Goal: Task Accomplishment & Management: Manage account settings

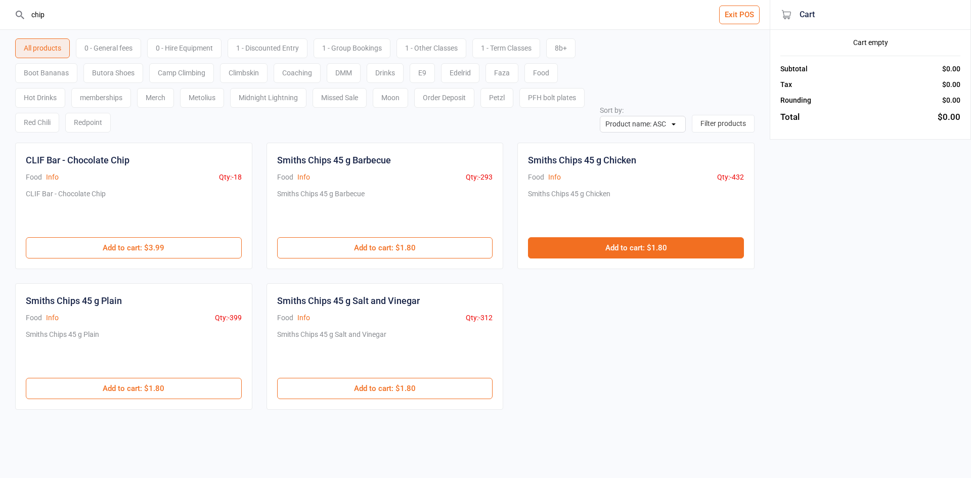
type input "chip"
click at [557, 254] on button "Add to cart : $1.80" at bounding box center [636, 247] width 216 height 21
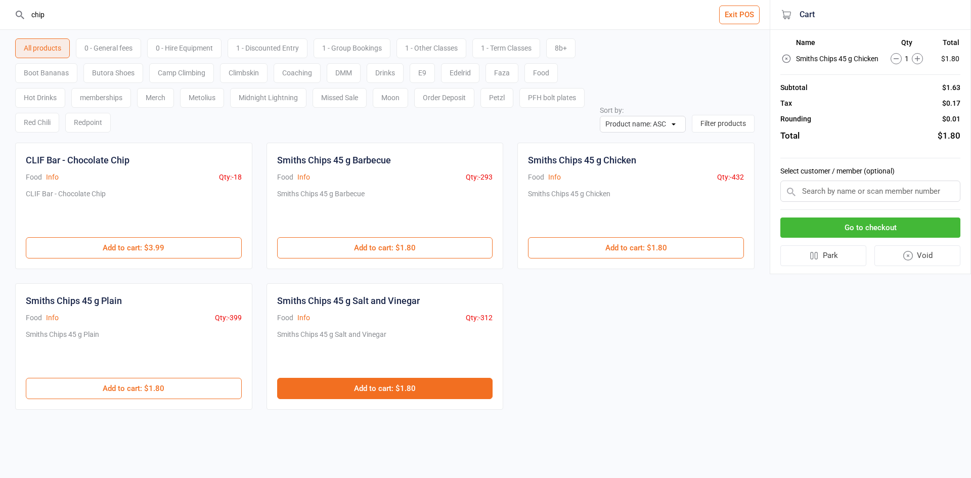
click at [410, 381] on button "Add to cart : $1.80" at bounding box center [385, 388] width 216 height 21
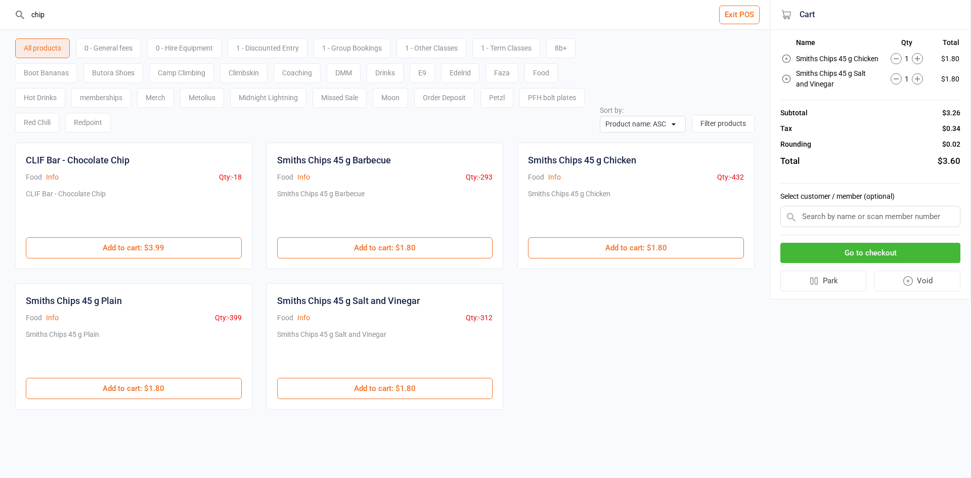
click at [938, 263] on button "Go to checkout" at bounding box center [870, 253] width 180 height 21
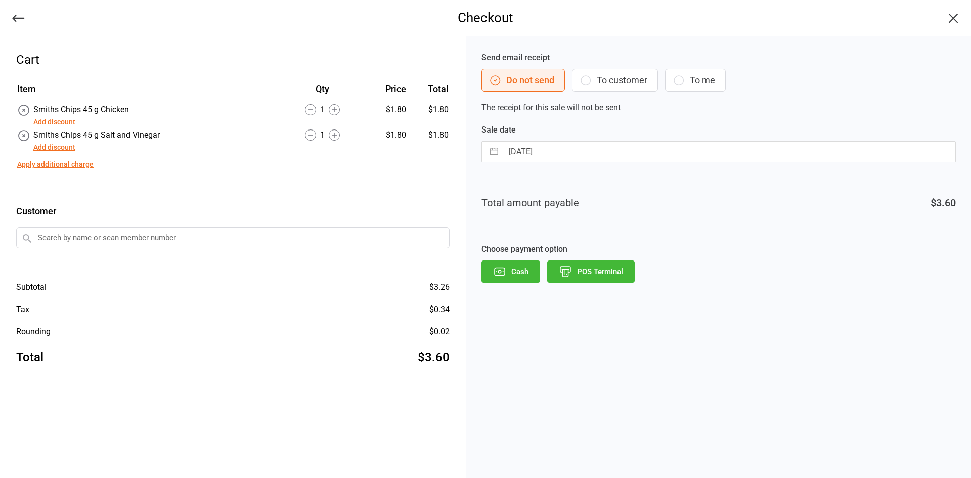
click at [44, 117] on button "Add discount" at bounding box center [54, 122] width 42 height 11
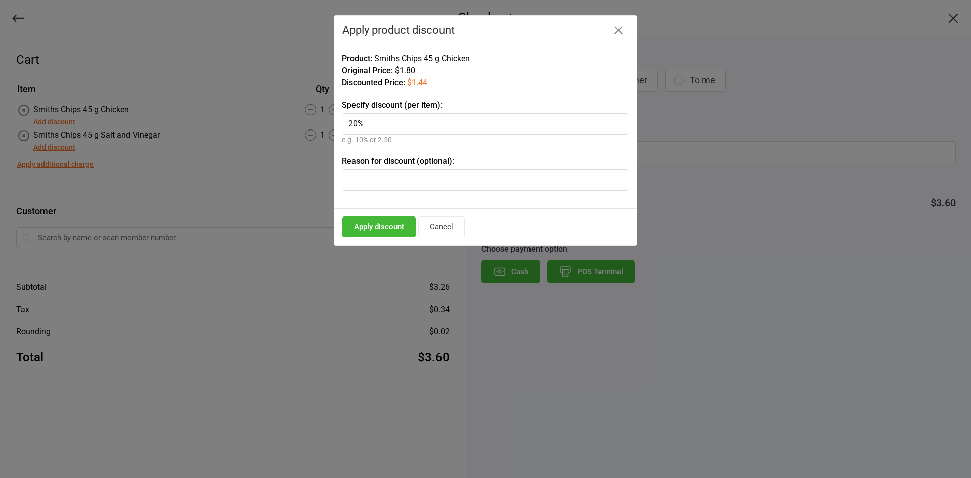
type input "20%"
drag, startPoint x: 369, startPoint y: 240, endPoint x: 376, endPoint y: 234, distance: 8.9
click at [370, 240] on div "Apply discount Cancel" at bounding box center [485, 227] width 302 height 36
click at [378, 231] on button "Apply discount" at bounding box center [378, 226] width 73 height 21
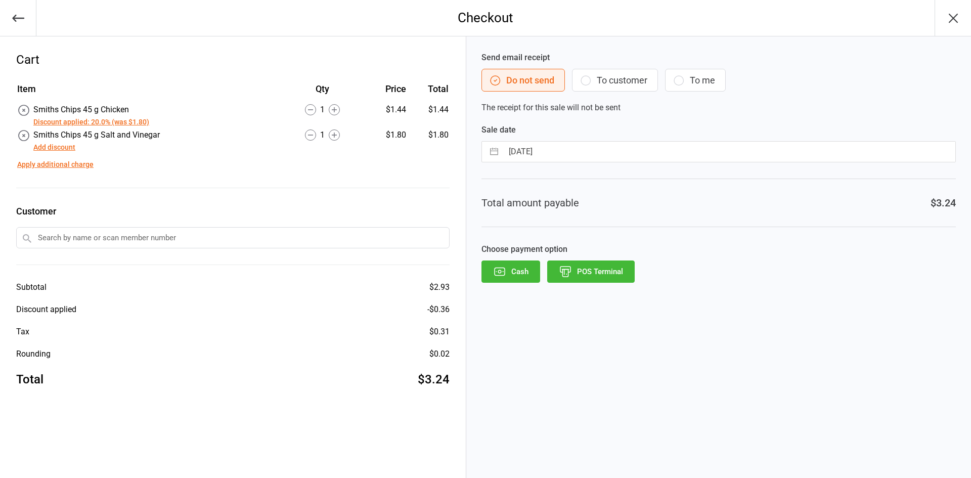
click at [54, 152] on button "Add discount" at bounding box center [54, 147] width 42 height 11
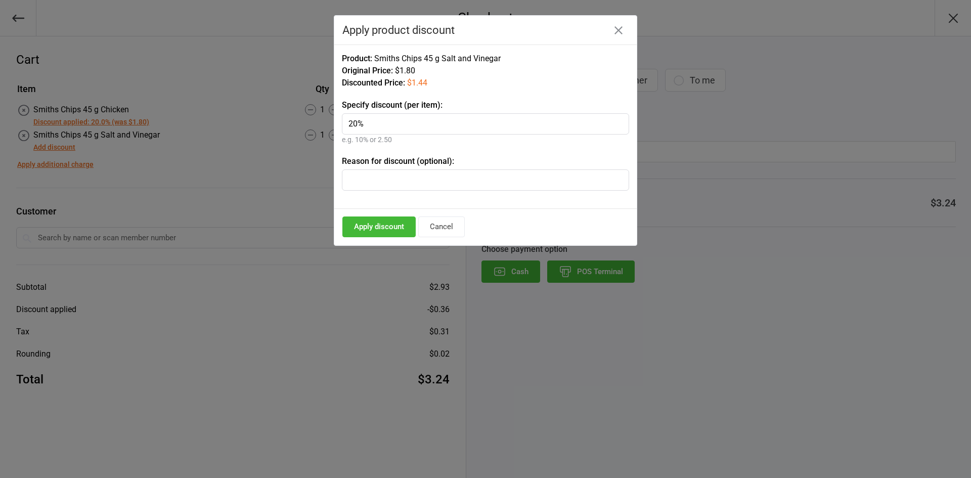
type input "20%"
click at [391, 231] on button "Apply discount" at bounding box center [378, 226] width 73 height 21
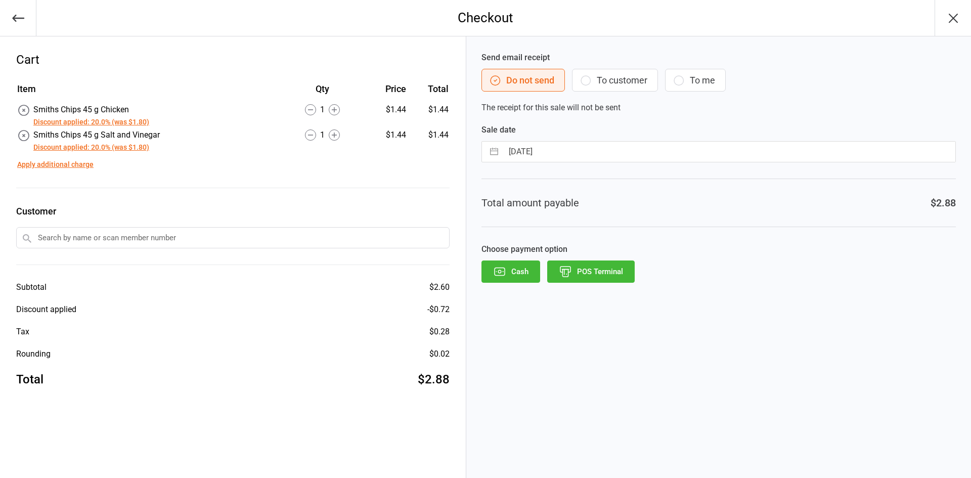
click at [603, 269] on button "POS Terminal" at bounding box center [590, 271] width 87 height 22
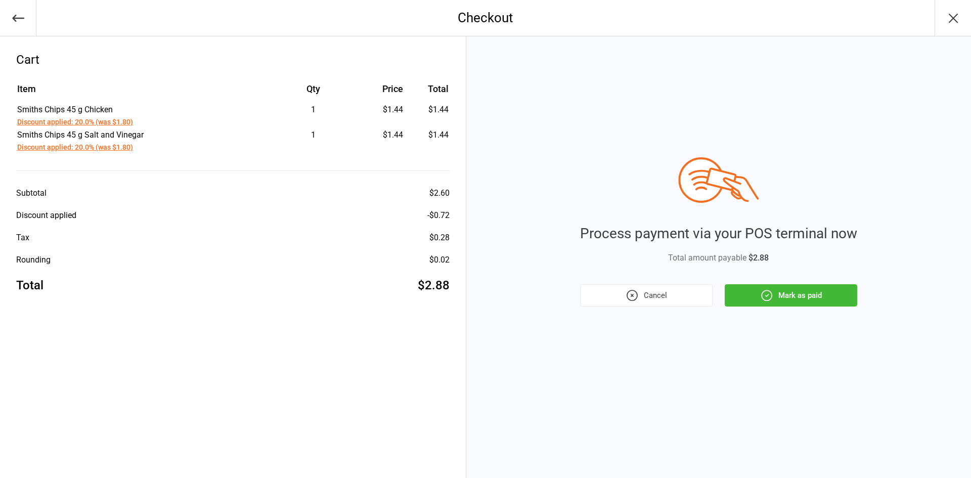
click at [774, 301] on button "Mark as paid" at bounding box center [791, 295] width 132 height 22
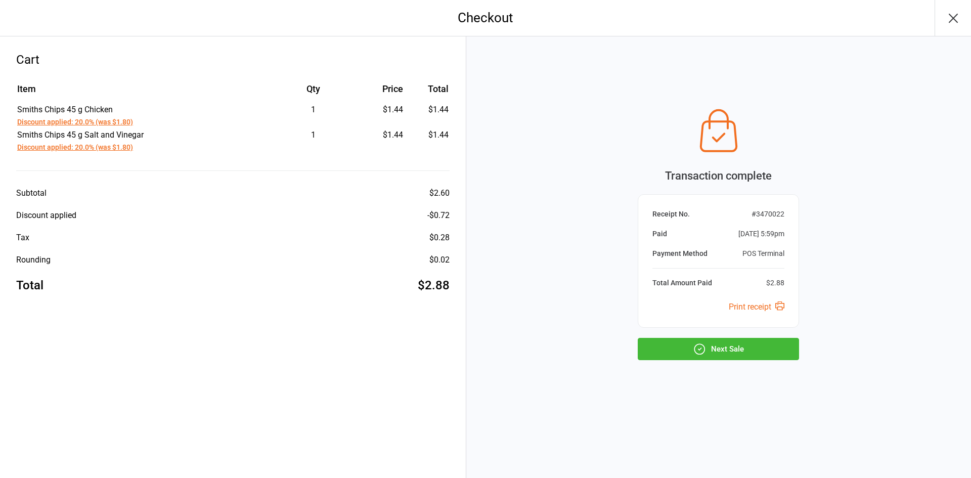
click at [738, 354] on button "Next Sale" at bounding box center [718, 349] width 161 height 22
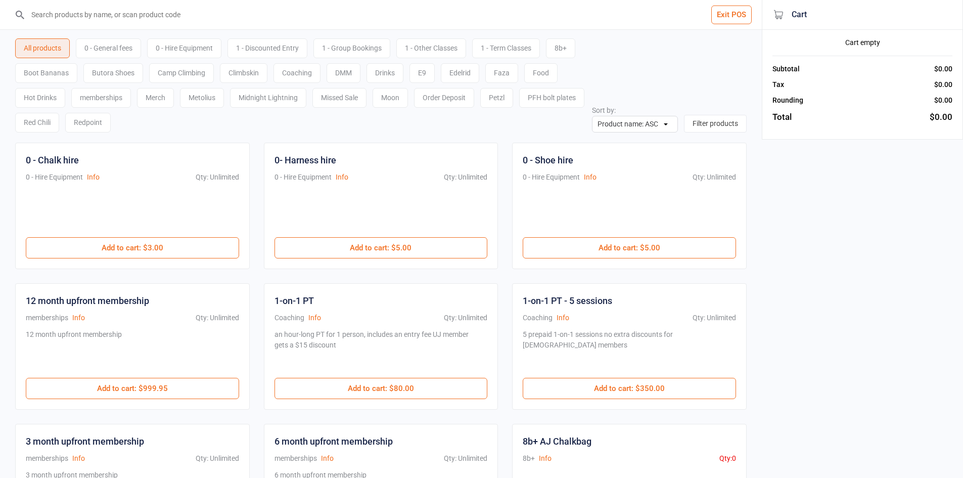
click at [87, 19] on input "search" at bounding box center [387, 14] width 722 height 29
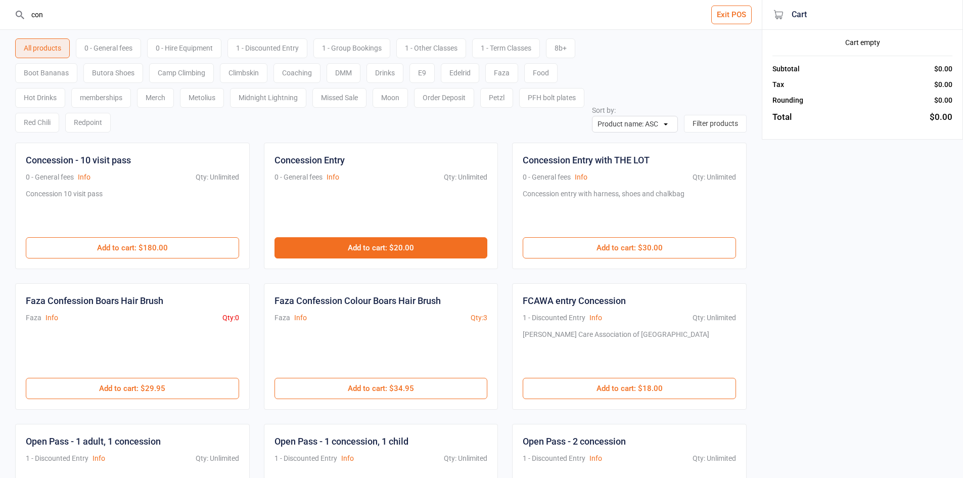
type input "con"
click at [365, 255] on button "Add to cart : $20.00" at bounding box center [381, 247] width 213 height 21
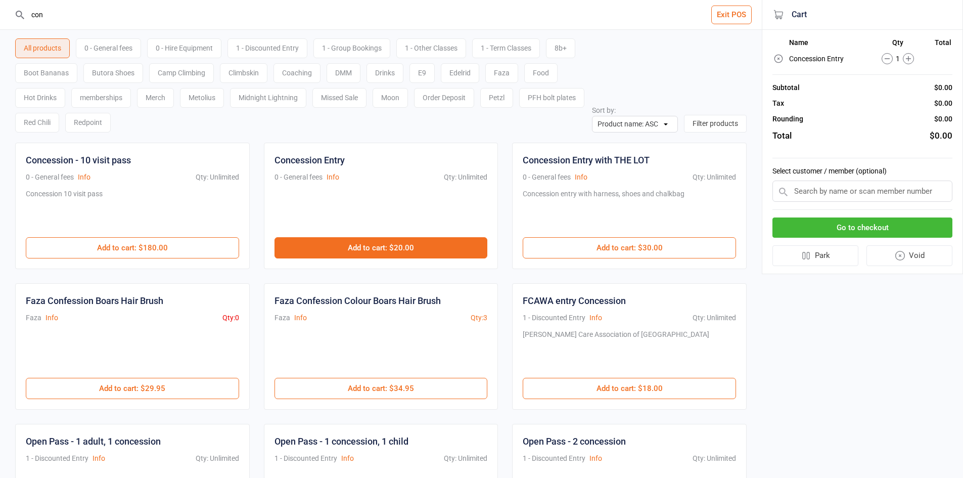
click at [368, 250] on button "Add to cart : $20.00" at bounding box center [381, 247] width 213 height 21
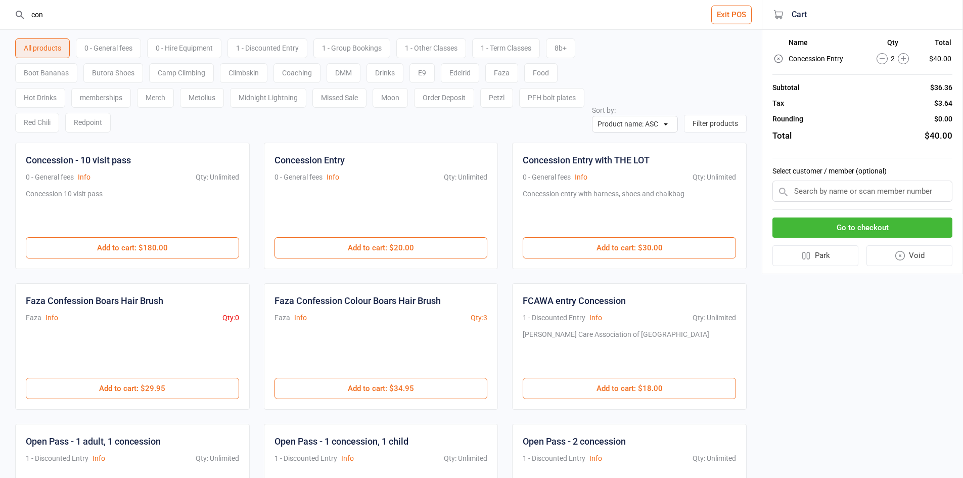
click at [888, 227] on button "Go to checkout" at bounding box center [863, 227] width 180 height 21
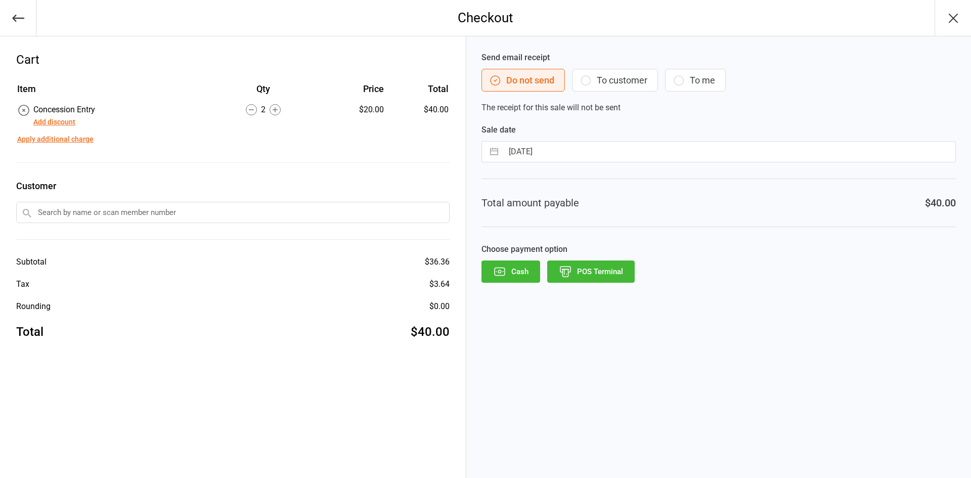
click at [591, 265] on button "POS Terminal" at bounding box center [590, 271] width 87 height 22
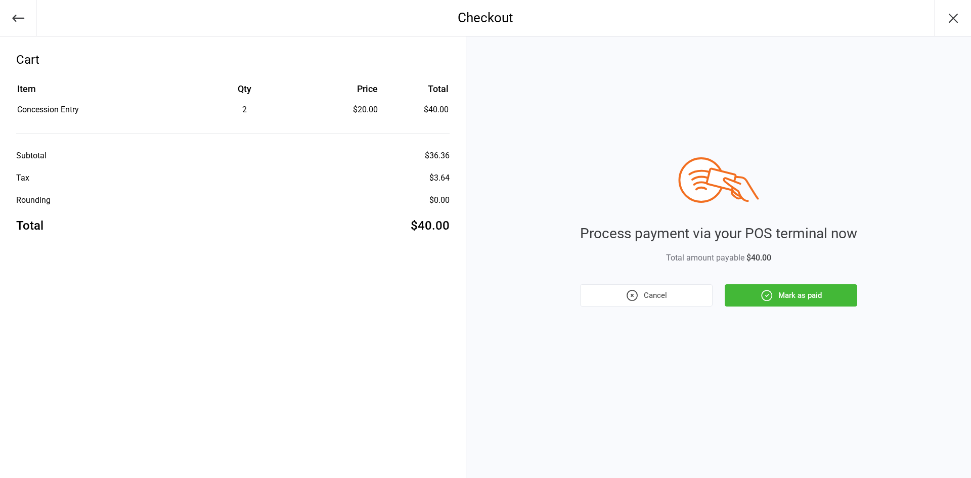
click at [790, 297] on button "Mark as paid" at bounding box center [791, 295] width 132 height 22
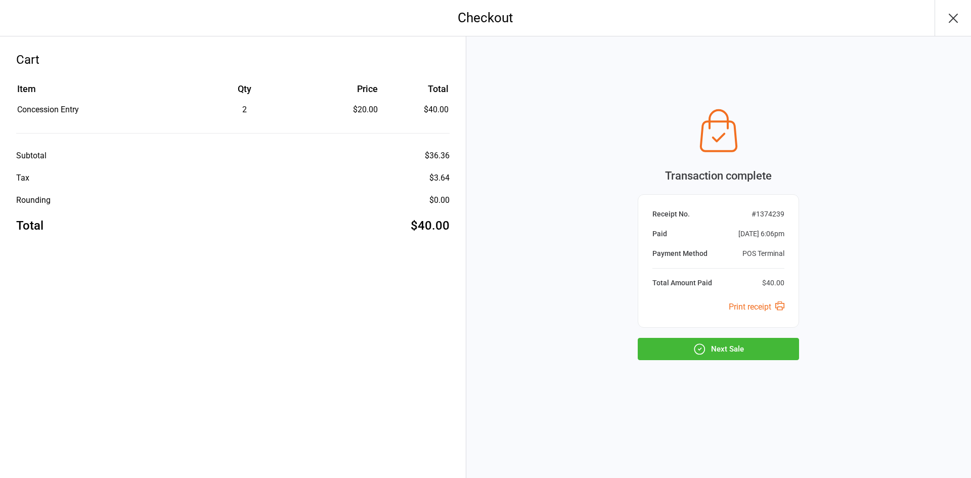
click at [762, 345] on button "Next Sale" at bounding box center [718, 349] width 161 height 22
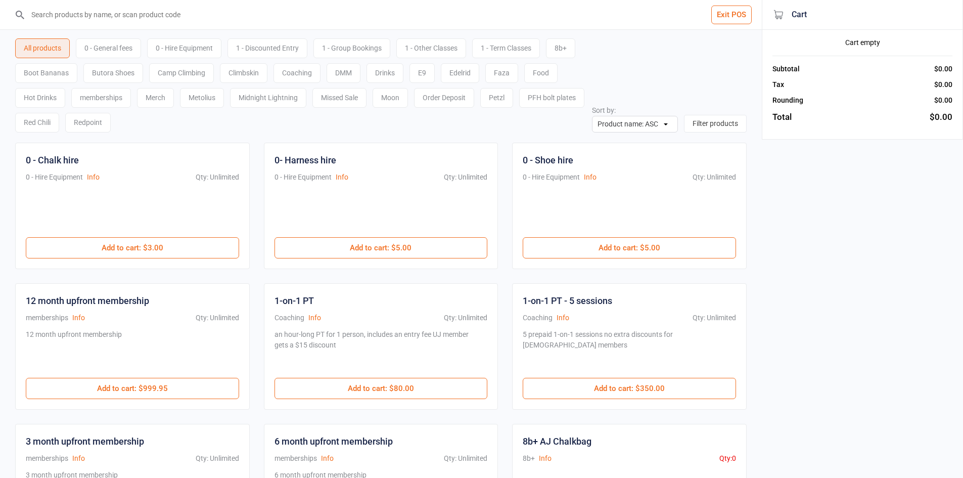
click at [177, 21] on input "search" at bounding box center [387, 14] width 722 height 29
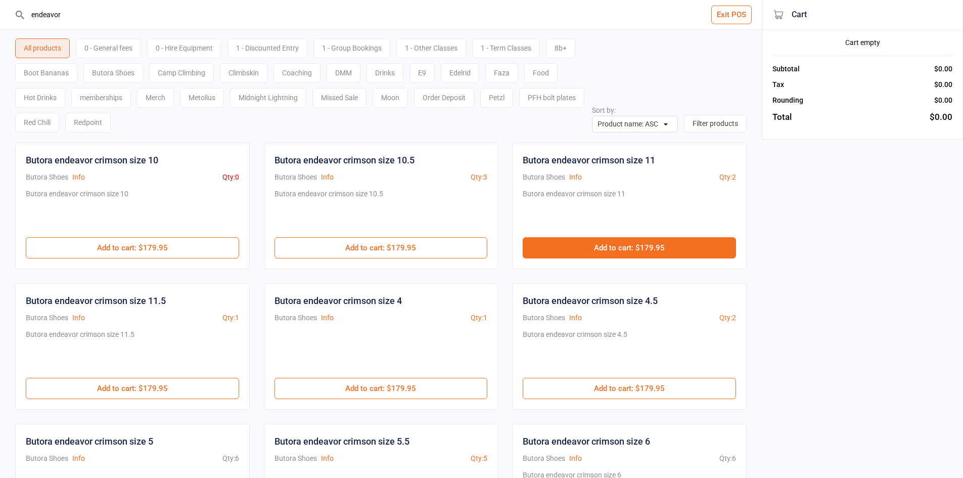
type input "endeavor"
click at [667, 253] on button "Add to cart : $179.95" at bounding box center [629, 247] width 213 height 21
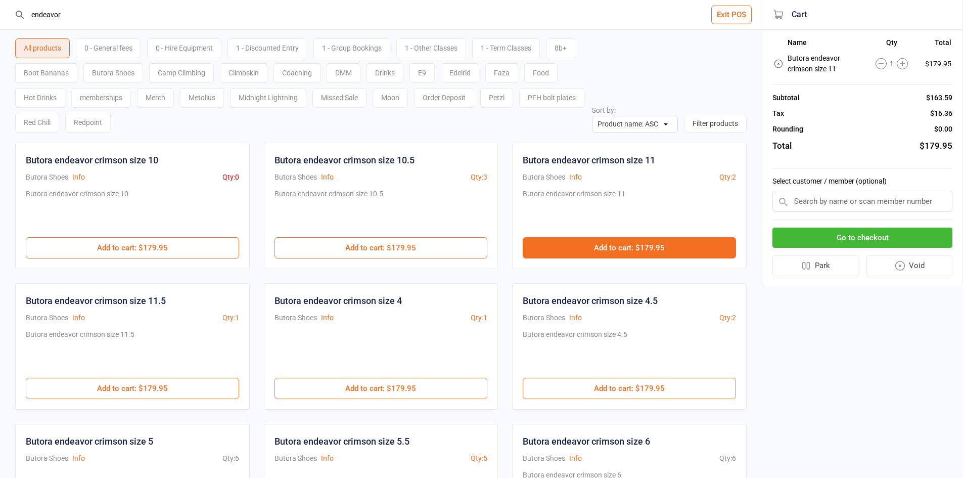
click at [717, 249] on button "Add to cart : $179.95" at bounding box center [629, 247] width 213 height 21
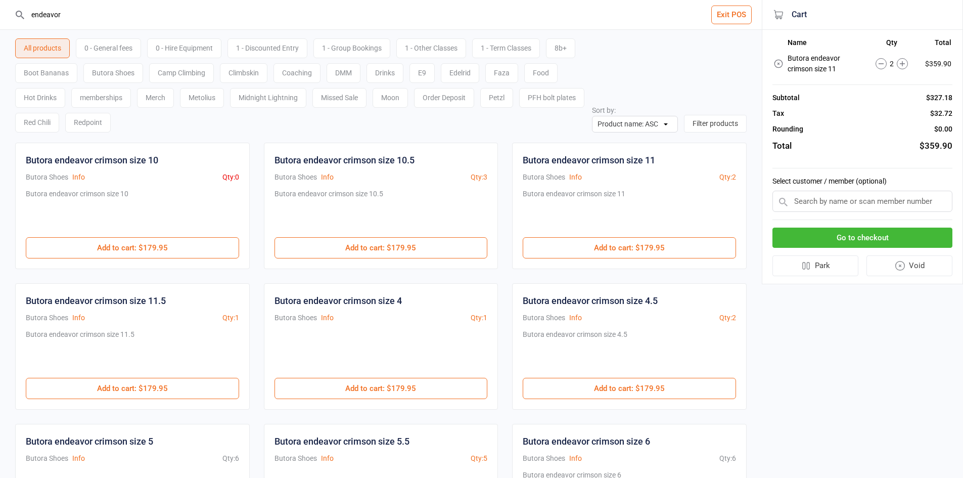
click at [880, 65] on icon at bounding box center [881, 63] width 11 height 11
click at [876, 237] on button "Go to checkout" at bounding box center [863, 238] width 180 height 21
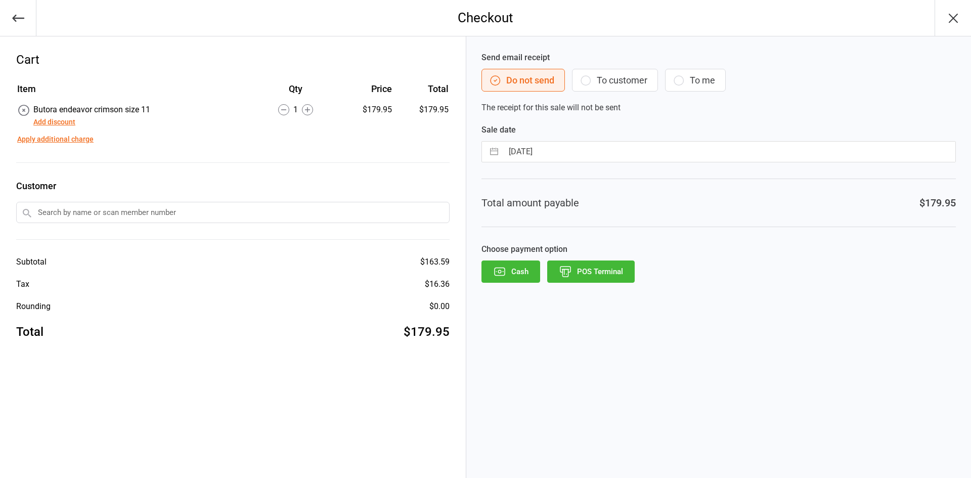
click at [598, 267] on button "POS Terminal" at bounding box center [590, 271] width 87 height 22
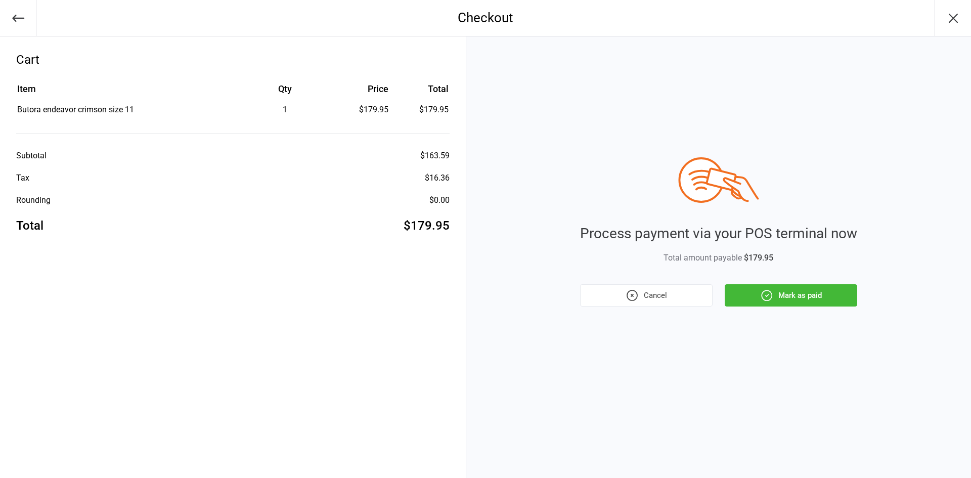
click at [832, 295] on button "Mark as paid" at bounding box center [791, 295] width 132 height 22
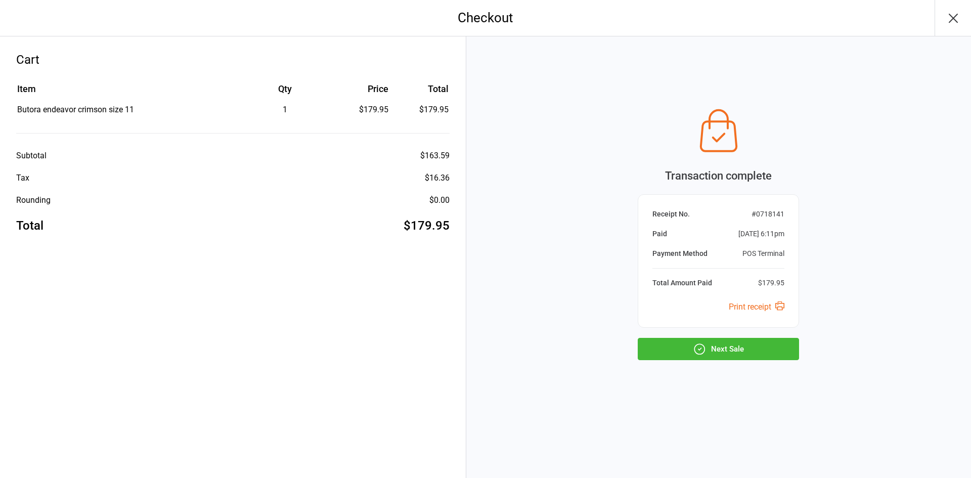
click at [733, 352] on button "Next Sale" at bounding box center [718, 349] width 161 height 22
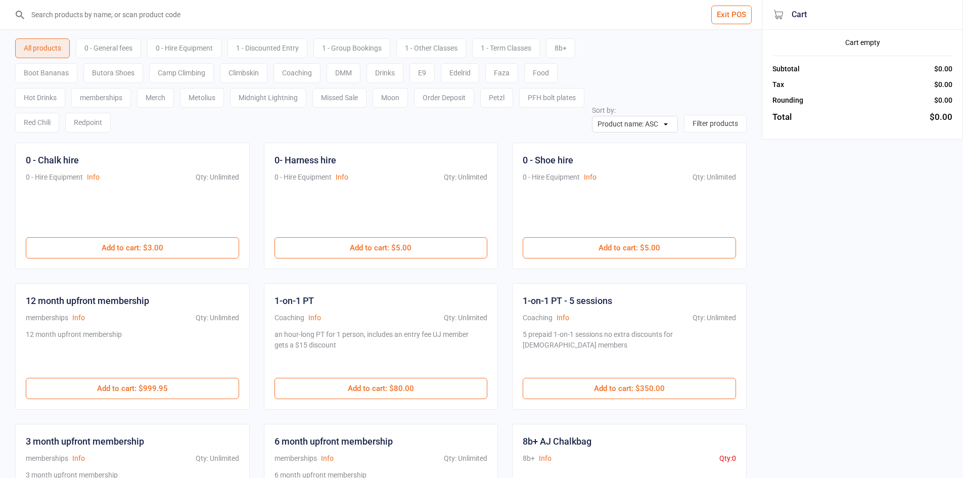
click at [91, 24] on input "search" at bounding box center [387, 14] width 722 height 29
type input "lead"
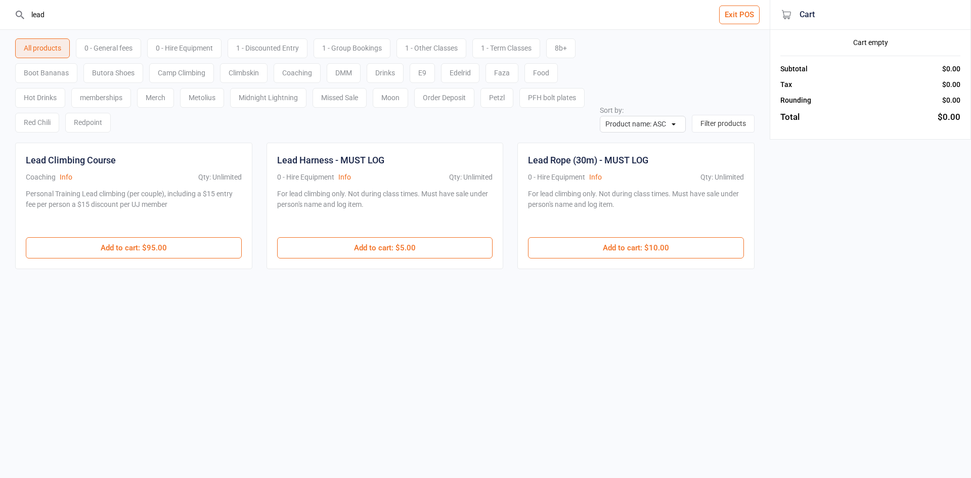
click at [69, 18] on input "lead" at bounding box center [390, 14] width 729 height 29
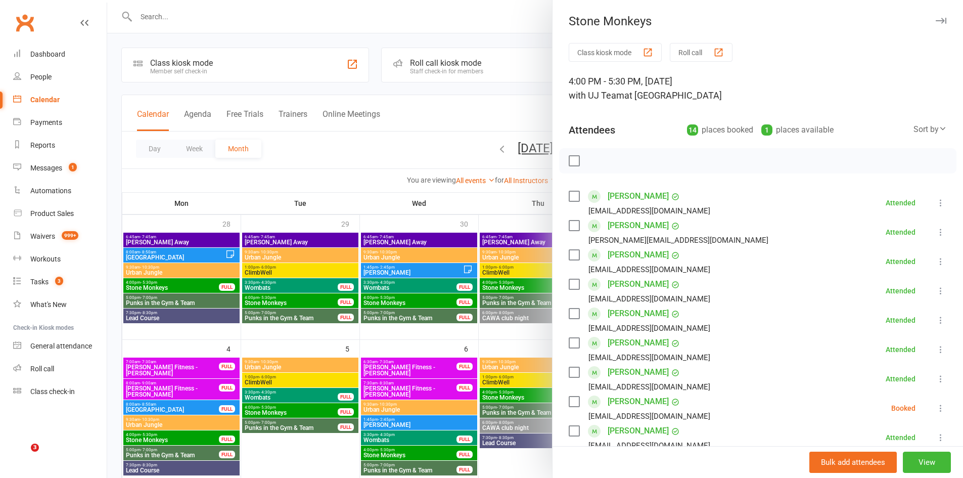
scroll to position [455, 0]
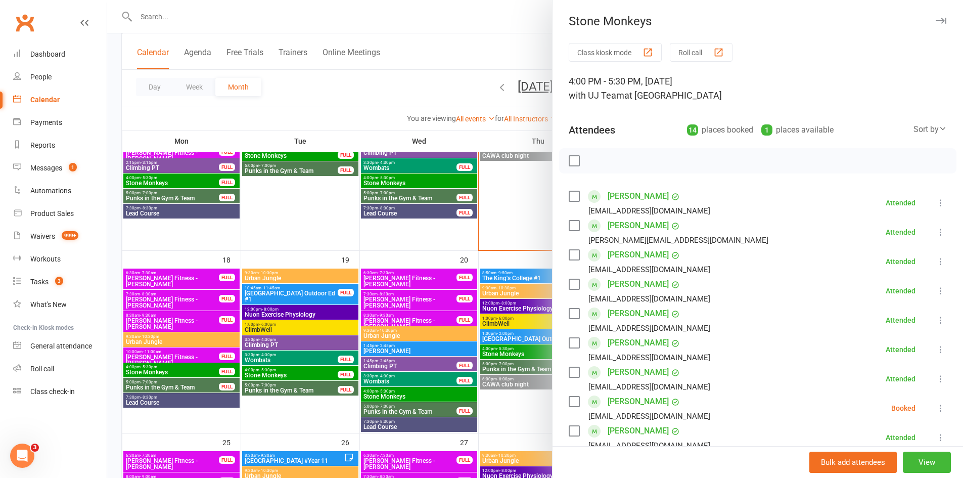
click at [416, 109] on div at bounding box center [535, 239] width 856 height 478
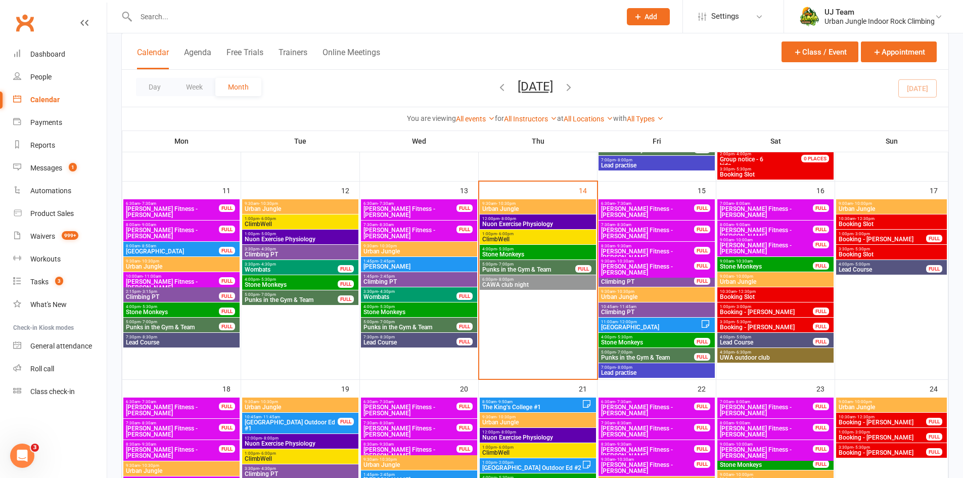
scroll to position [303, 0]
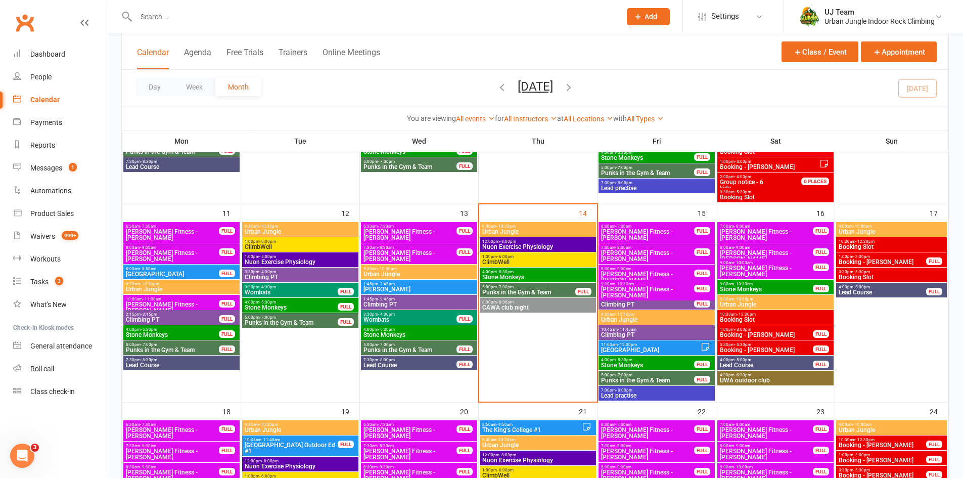
click at [741, 92] on div "Day Week Month August 2025 August 2025 Sun Mon Tue Wed Thu Fri Sat 27 28 29 30 …" at bounding box center [535, 88] width 827 height 37
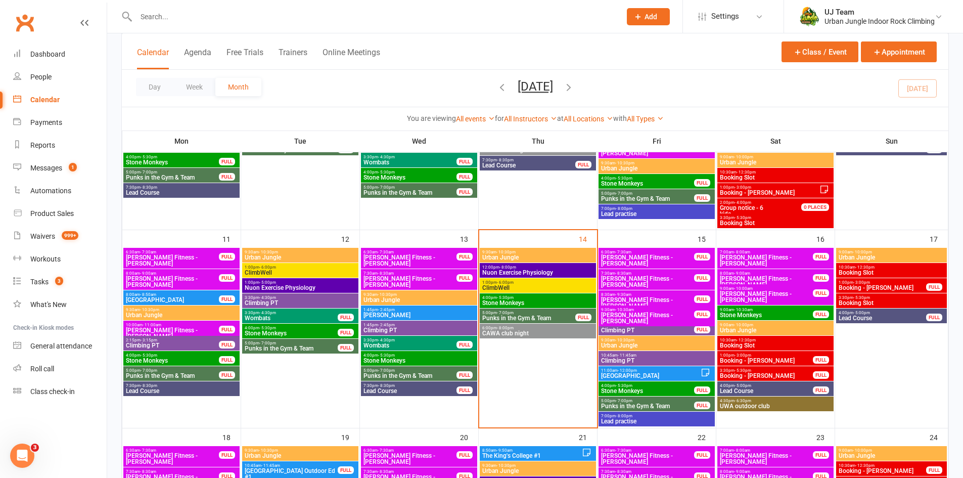
scroll to position [253, 0]
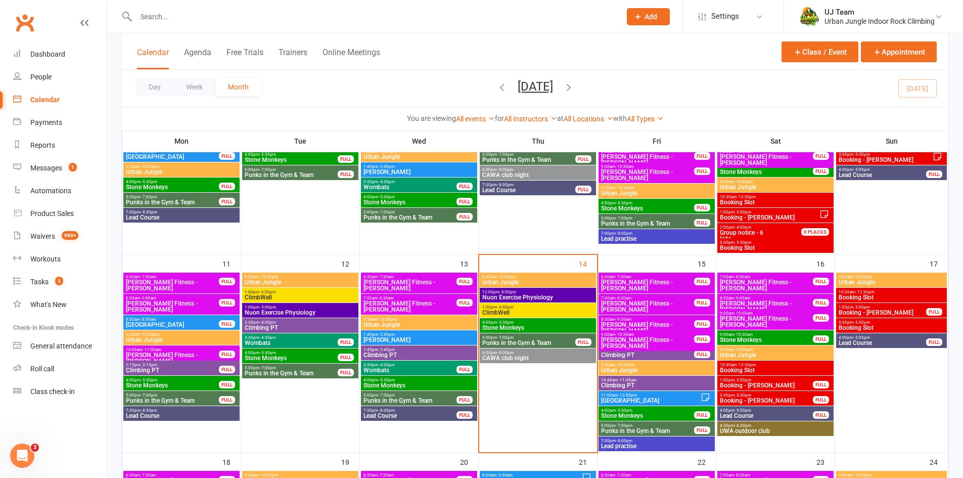
click at [221, 16] on input "text" at bounding box center [373, 17] width 481 height 14
click at [190, 20] on input "text" at bounding box center [373, 17] width 481 height 14
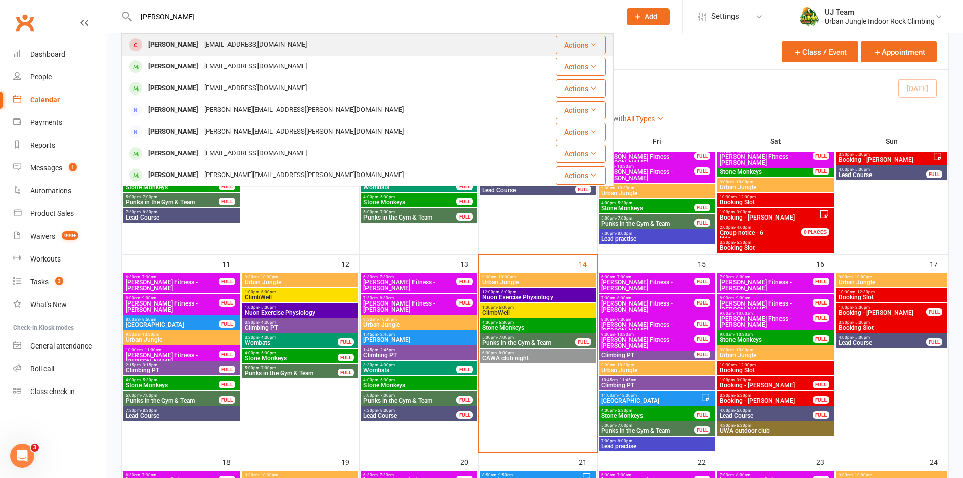
type input "alison dy"
click at [204, 43] on div "Dymoali@live.com" at bounding box center [255, 44] width 109 height 15
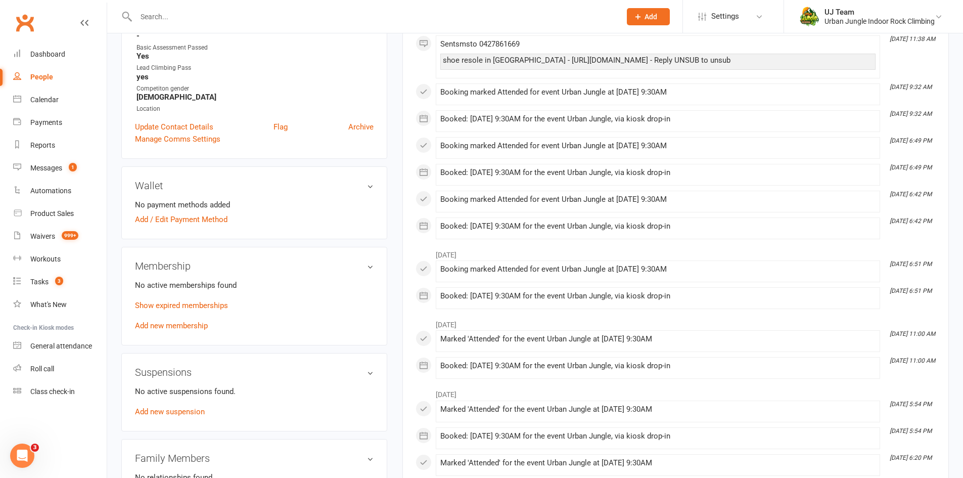
scroll to position [253, 0]
click at [149, 330] on link "Add new membership" at bounding box center [171, 326] width 73 height 9
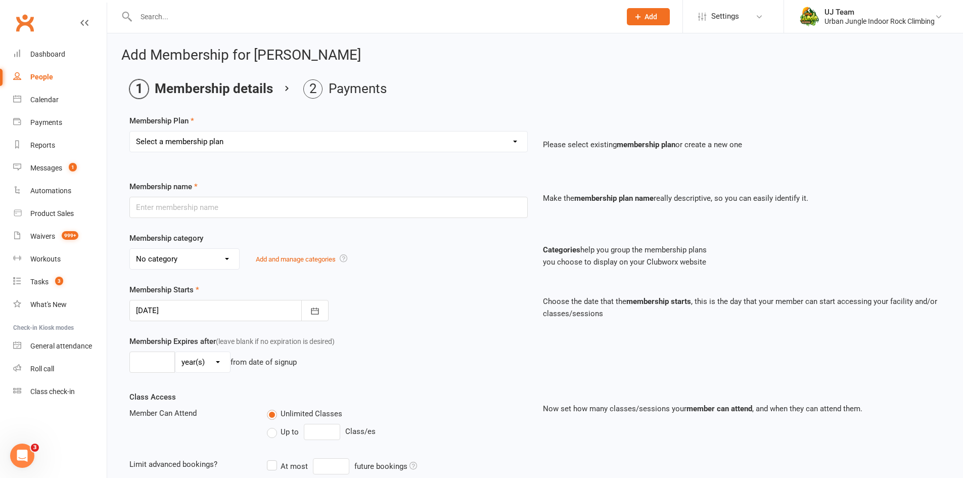
click at [231, 145] on select "Select a membership plan Create new Membership Plan 10 visit Pass 10 visit Pass…" at bounding box center [328, 141] width 397 height 20
select select "1"
click at [130, 131] on select "Select a membership plan Create new Membership Plan 10 visit Pass 10 visit Pass…" at bounding box center [328, 141] width 397 height 20
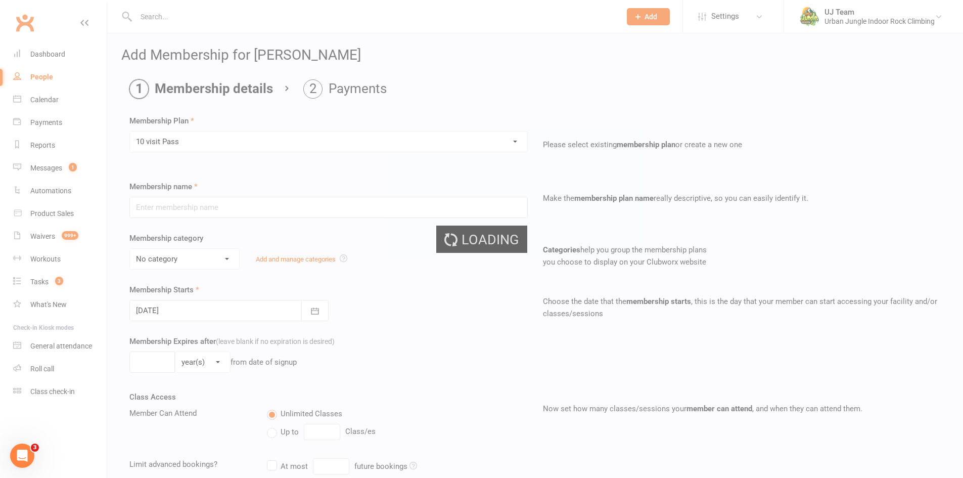
type input "10 visit Pass"
select select "5"
type input "12"
select select "2"
type input "10"
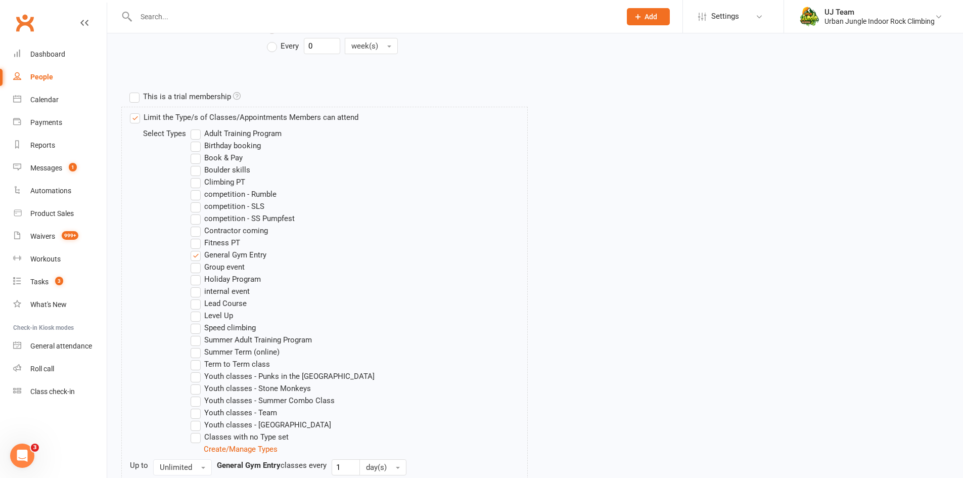
scroll to position [557, 0]
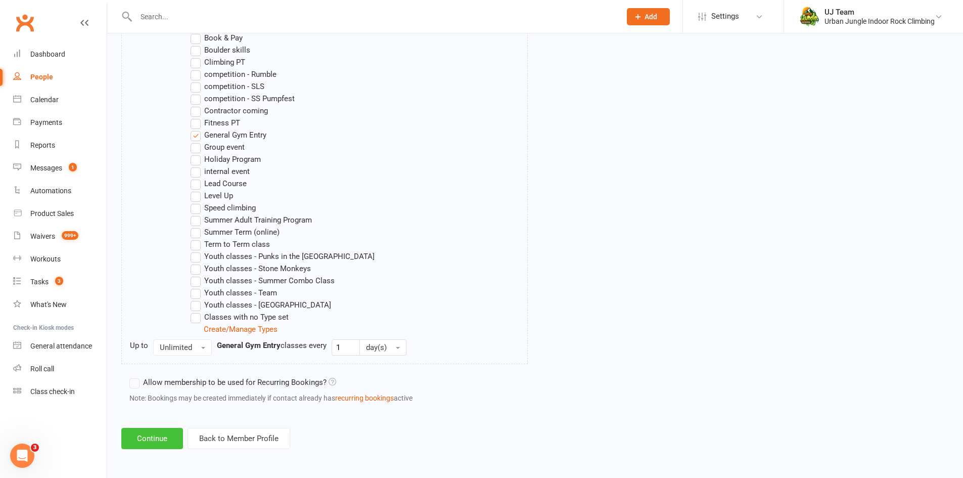
click at [162, 433] on button "Continue" at bounding box center [152, 438] width 62 height 21
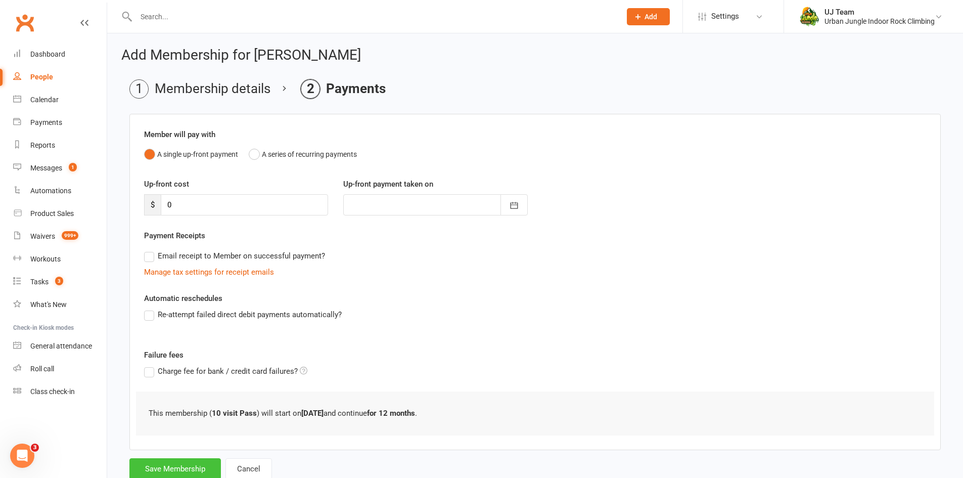
click at [153, 473] on button "Save Membership" at bounding box center [175, 468] width 92 height 21
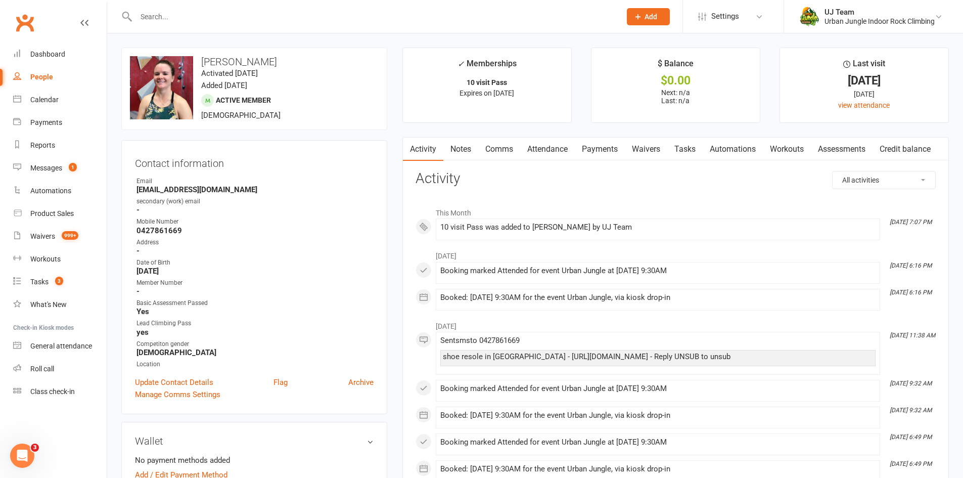
click at [227, 57] on h3 "Alison Dymond" at bounding box center [254, 61] width 249 height 11
copy h3 "Alison Dymond"
click at [328, 72] on div "upload photo change photo Alison Dymond Activated 11 February, 2023 Added 11 Fe…" at bounding box center [254, 89] width 266 height 82
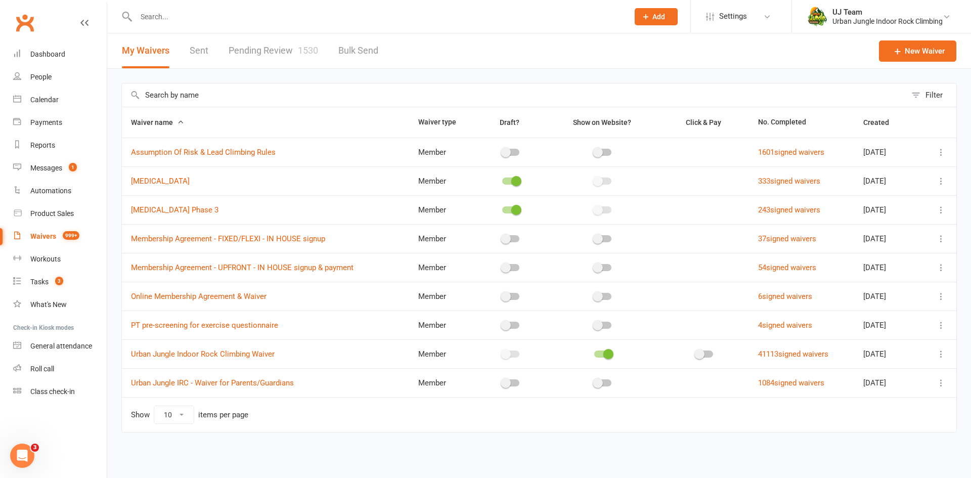
click at [253, 52] on link "Pending Review 1530" at bounding box center [273, 50] width 89 height 35
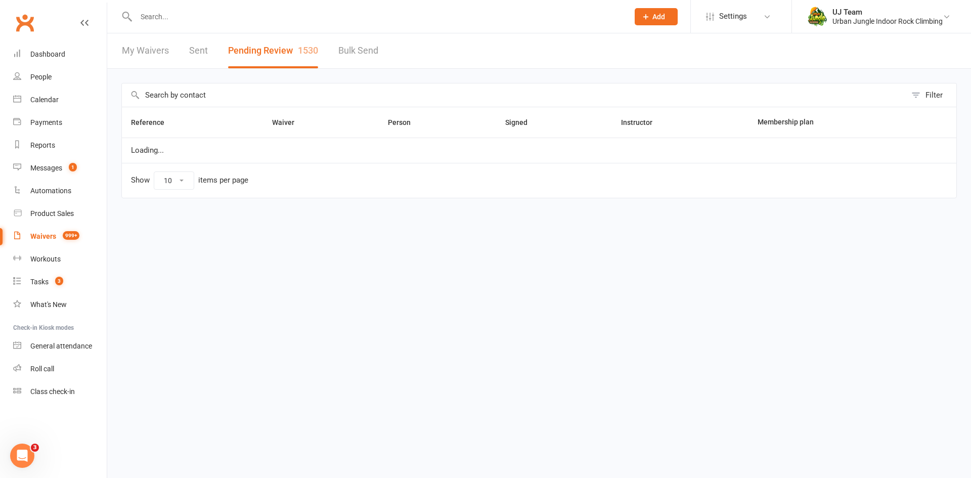
select select "25"
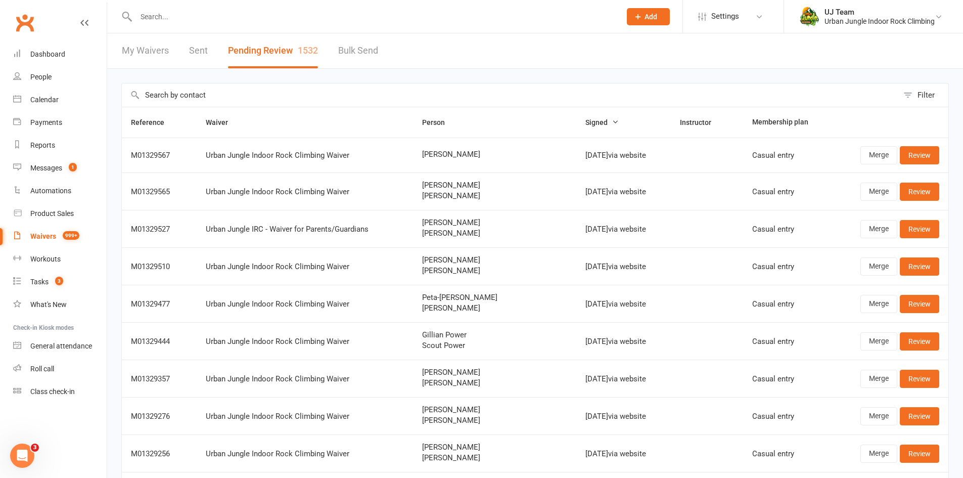
click at [433, 154] on span "[PERSON_NAME]" at bounding box center [494, 154] width 145 height 9
copy span "[PERSON_NAME]"
click at [927, 154] on link "Review" at bounding box center [919, 155] width 39 height 18
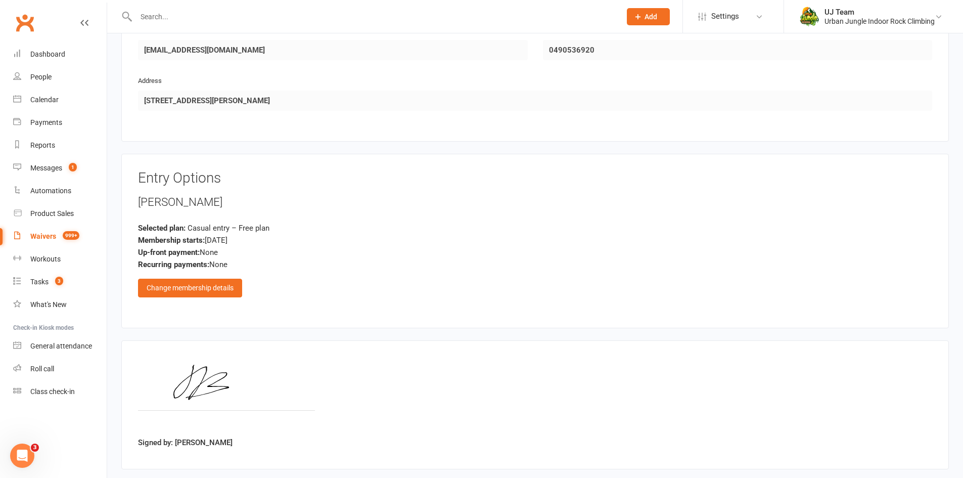
scroll to position [611, 0]
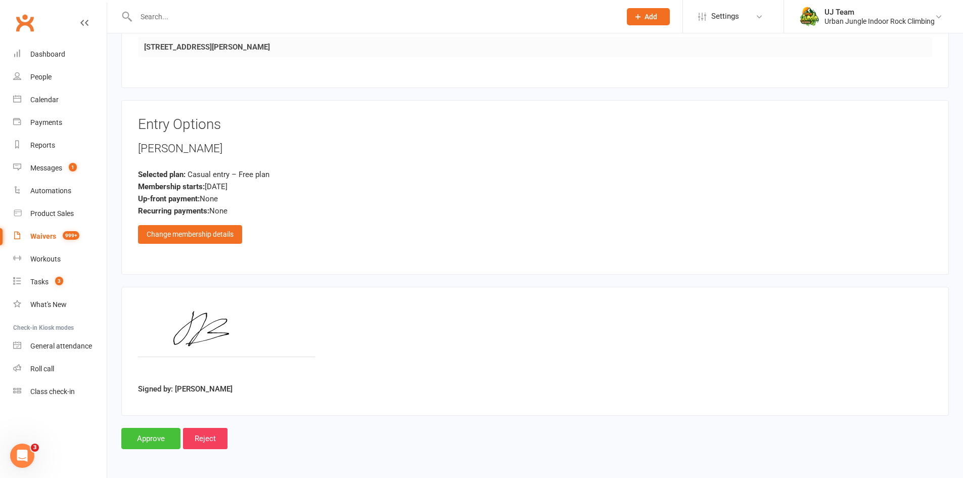
click at [126, 446] on input "Approve" at bounding box center [150, 438] width 59 height 21
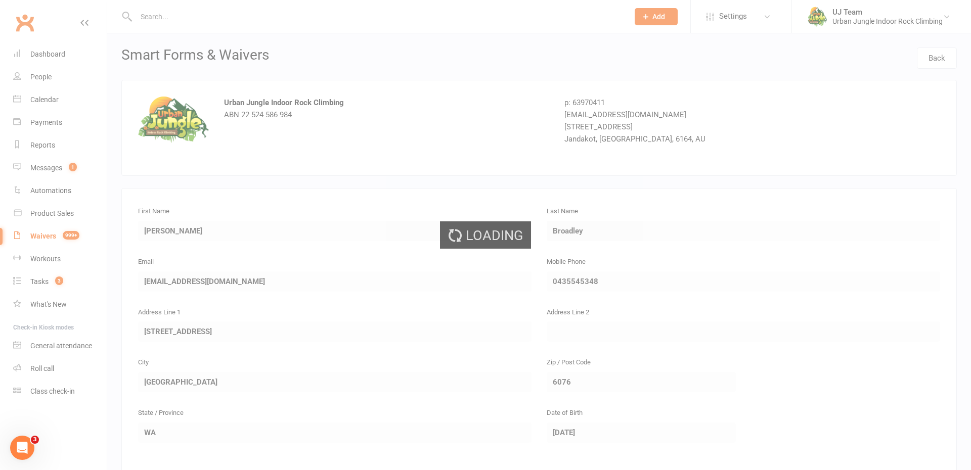
select select "25"
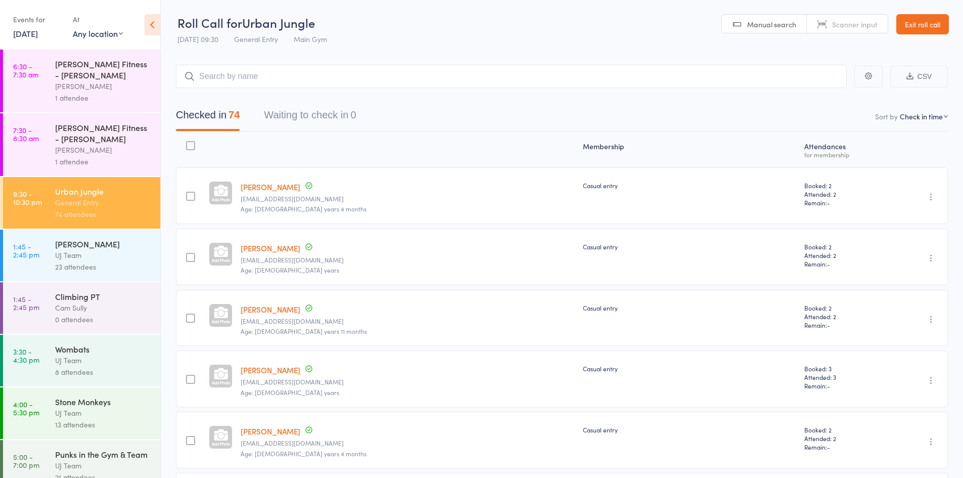
select select "4"
click at [238, 75] on input "search" at bounding box center [511, 76] width 671 height 23
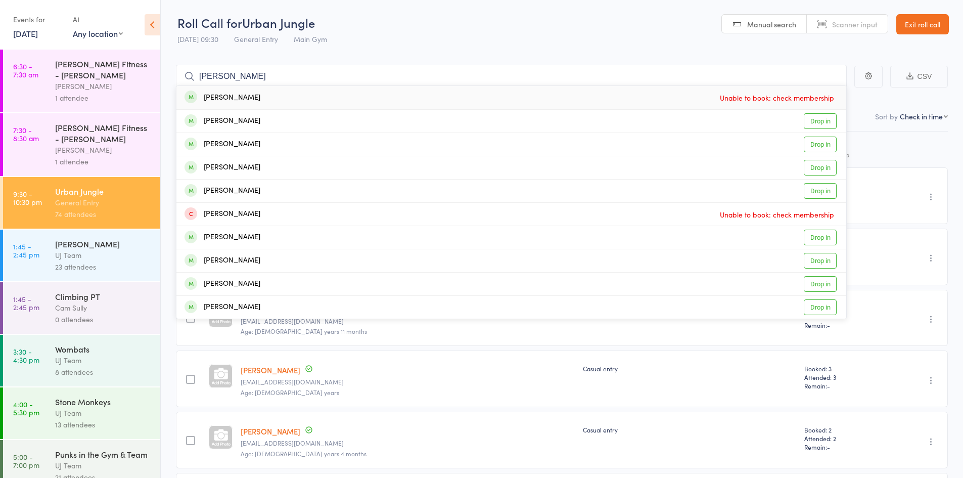
type input "Jarvis Broadley"
click at [38, 35] on link "13 Aug, 2025" at bounding box center [25, 33] width 25 height 11
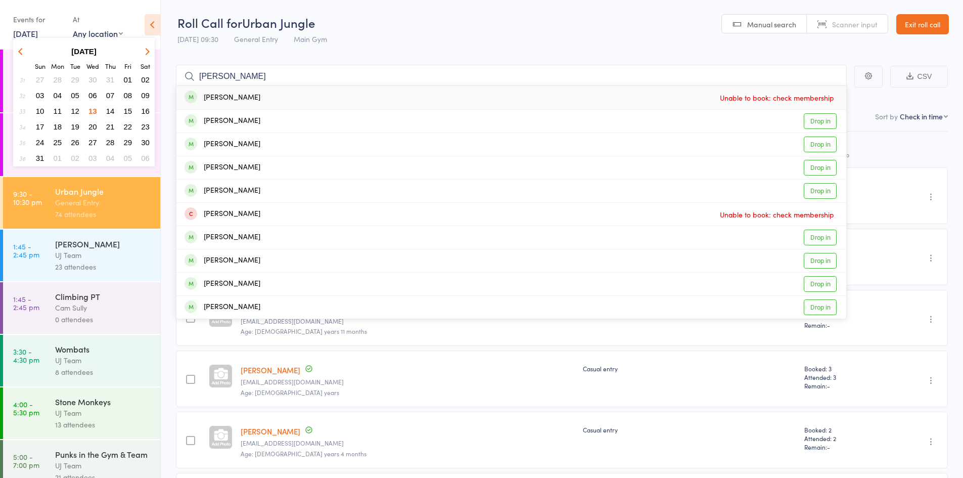
click at [116, 110] on button "14" at bounding box center [111, 111] width 16 height 14
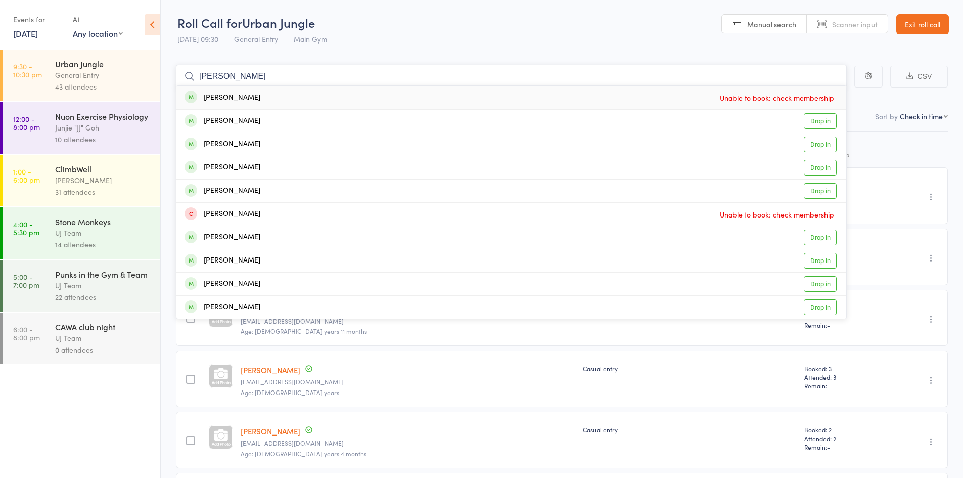
click at [253, 76] on input "Jarvis Broadley" at bounding box center [511, 76] width 671 height 23
click at [114, 63] on div "Urban Jungle" at bounding box center [103, 63] width 97 height 11
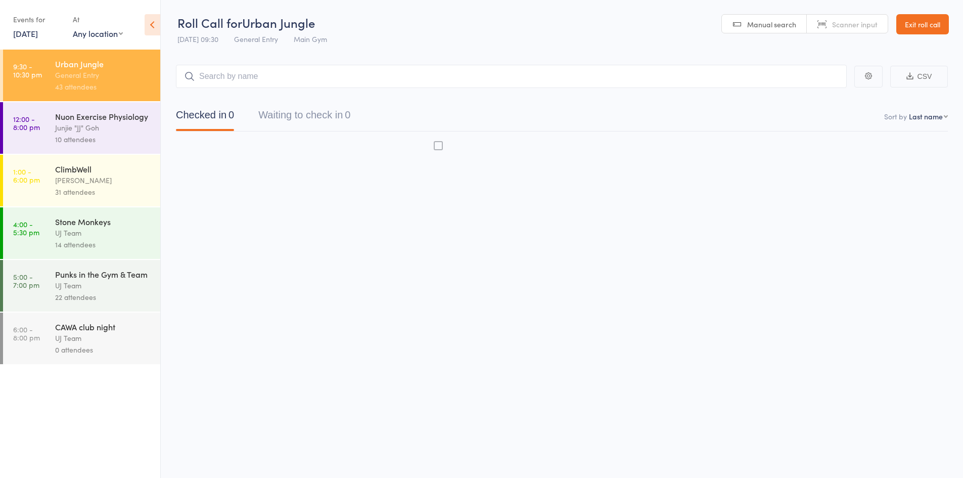
click at [261, 77] on input "search" at bounding box center [511, 76] width 671 height 23
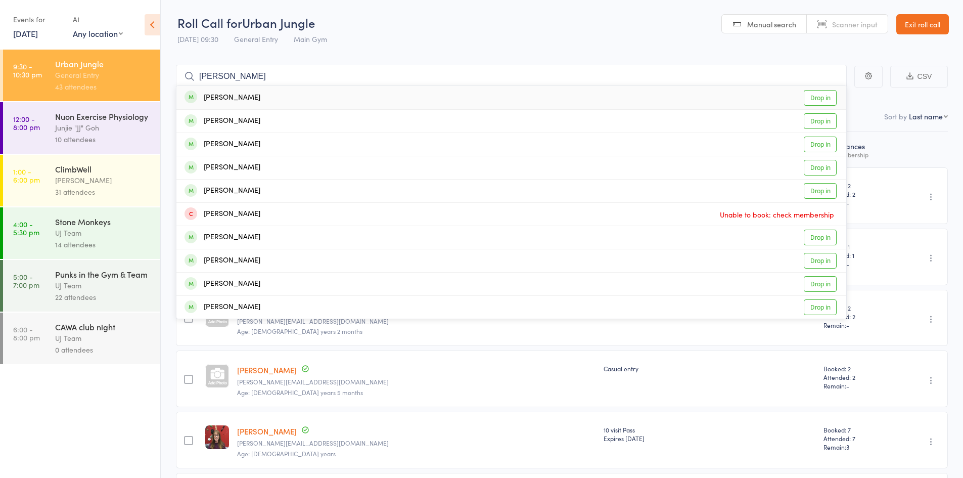
type input "Jarvis Broadley"
click at [262, 97] on div "Jarvis Broadley Drop in" at bounding box center [511, 97] width 670 height 23
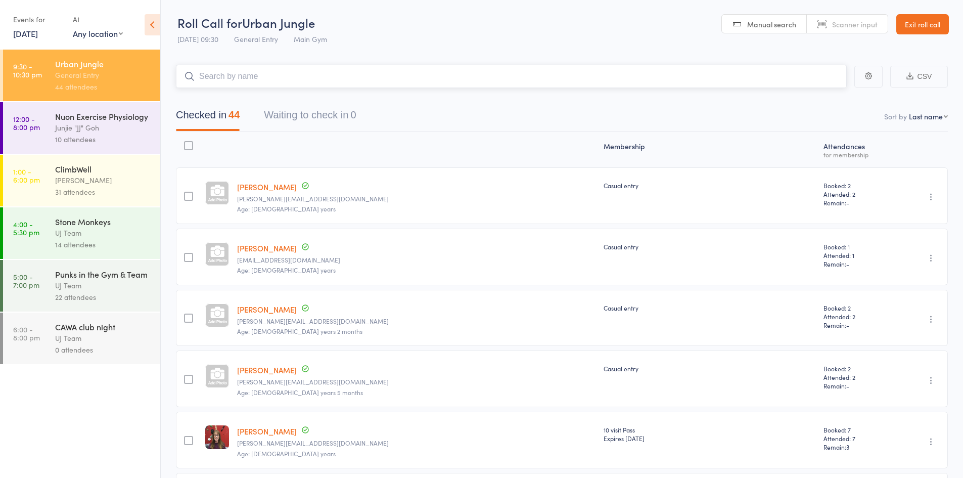
click at [231, 80] on input "search" at bounding box center [511, 76] width 671 height 23
paste input "Chae Elkington"
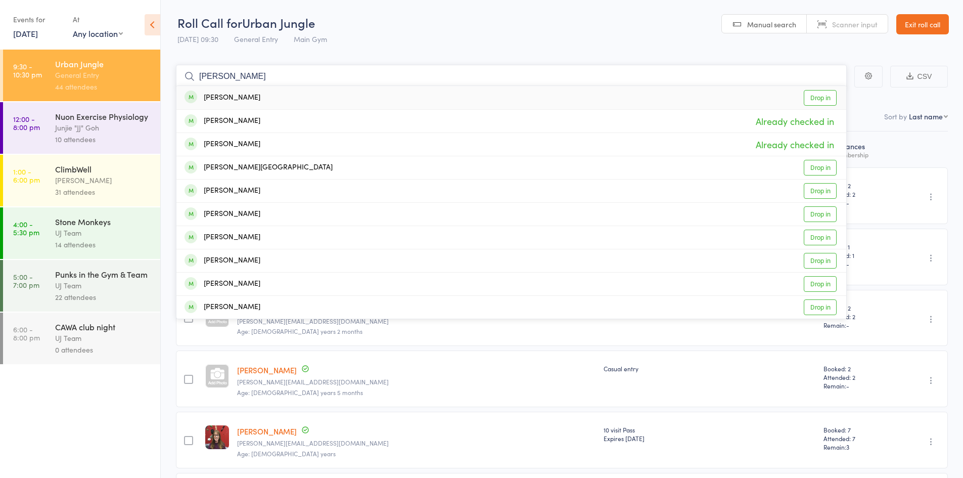
type input "Chae Elkington"
click at [247, 100] on div "Chae Elkington" at bounding box center [223, 98] width 76 height 12
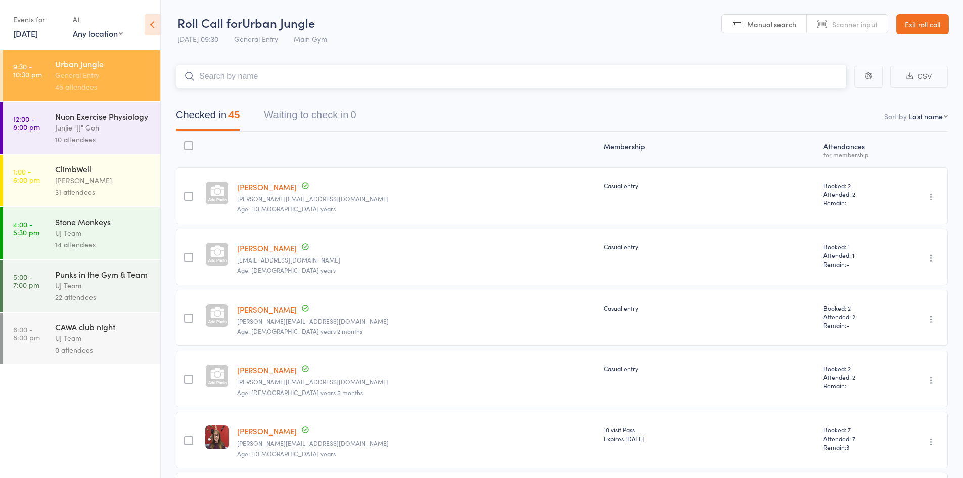
click at [326, 75] on input "search" at bounding box center [511, 76] width 671 height 23
paste input "Alison Dymond"
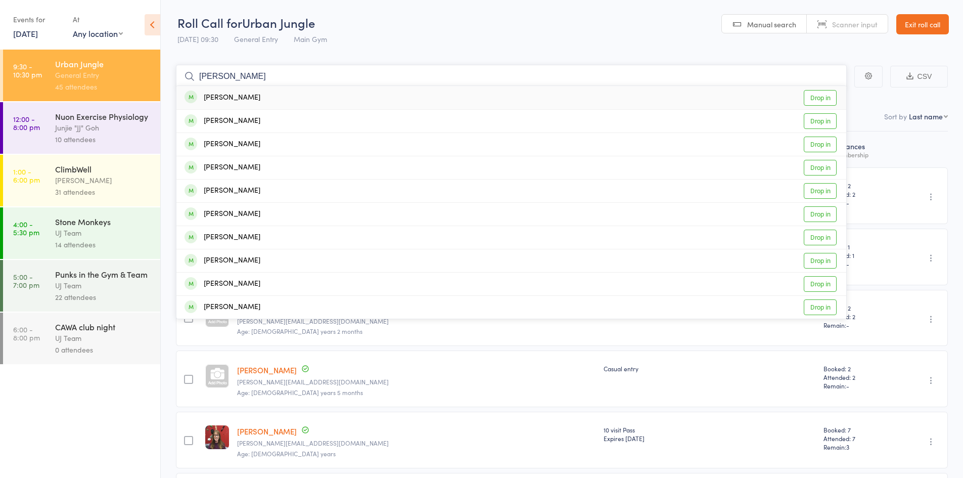
type input "Alison Dymond"
click at [341, 98] on div "Alison Dymond Drop in" at bounding box center [511, 97] width 670 height 23
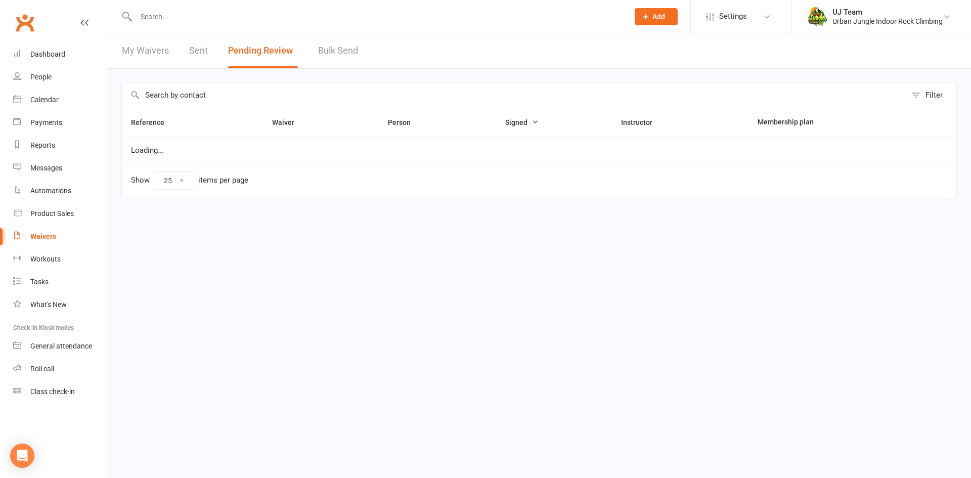
select select "25"
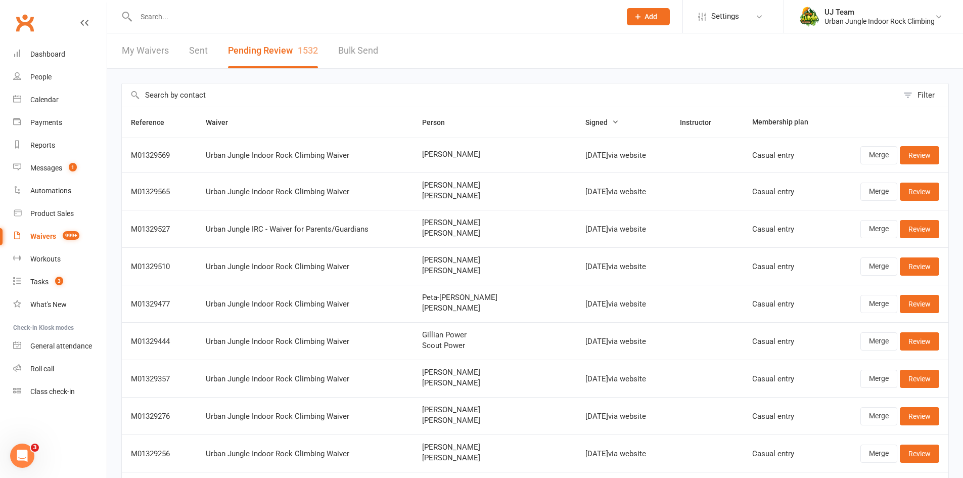
click at [433, 156] on span "[PERSON_NAME]" at bounding box center [494, 154] width 145 height 9
click at [433, 156] on span "Chae Elkington" at bounding box center [494, 154] width 145 height 9
copy span "Chae Elkington"
click at [936, 155] on link "Review" at bounding box center [919, 155] width 39 height 18
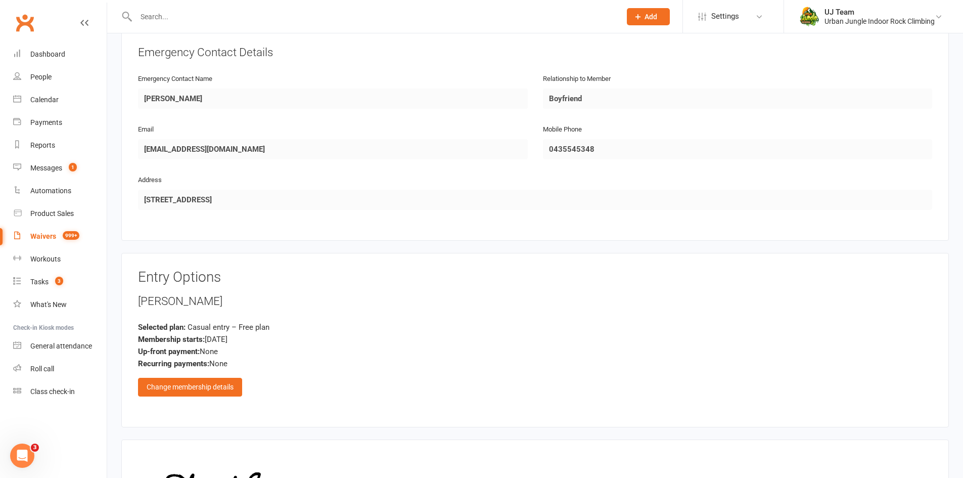
scroll to position [684, 0]
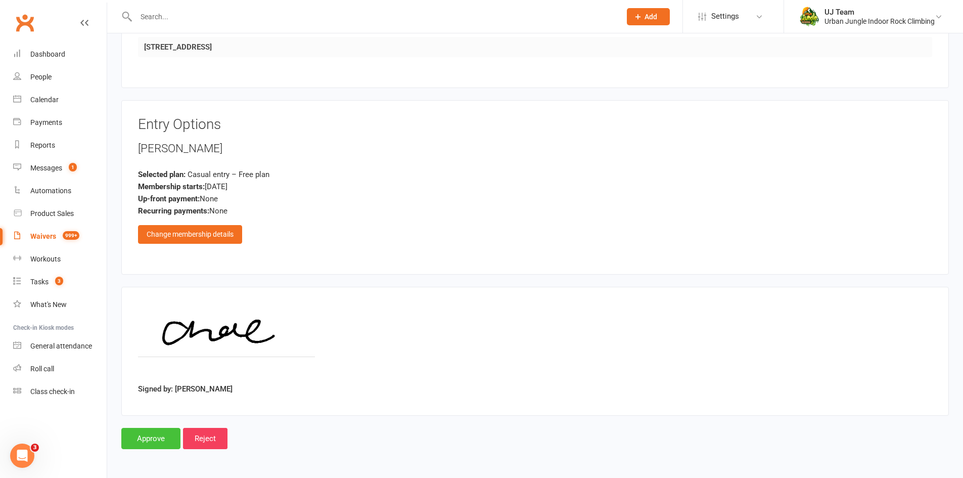
click at [169, 437] on input "Approve" at bounding box center [150, 438] width 59 height 21
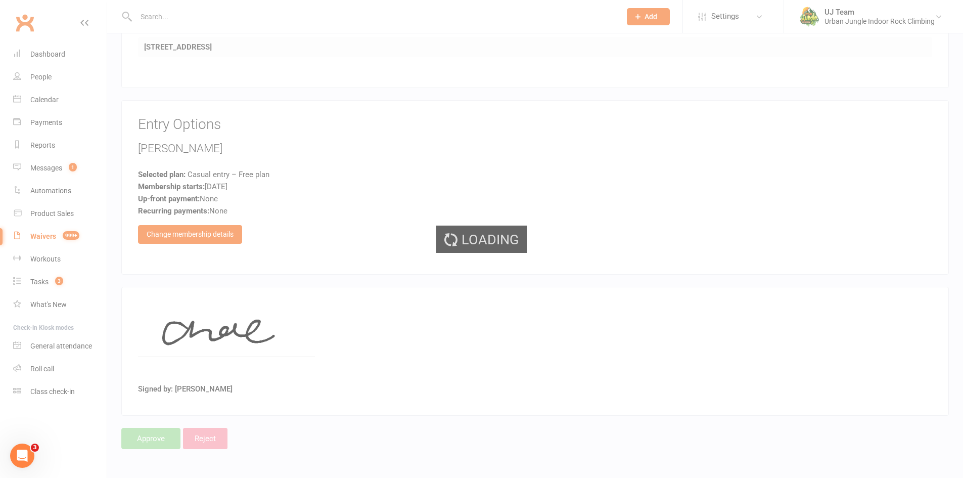
select select "25"
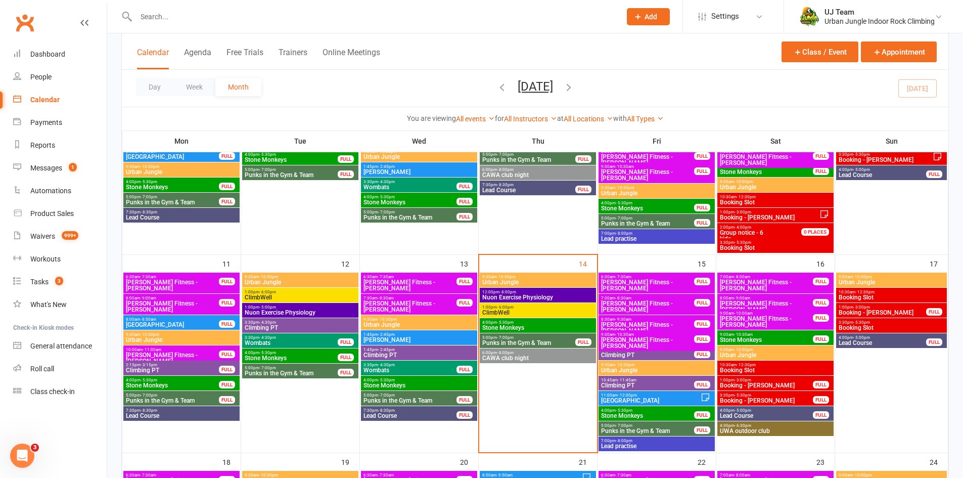
click at [503, 326] on span "Stone Monkeys" at bounding box center [538, 328] width 112 height 6
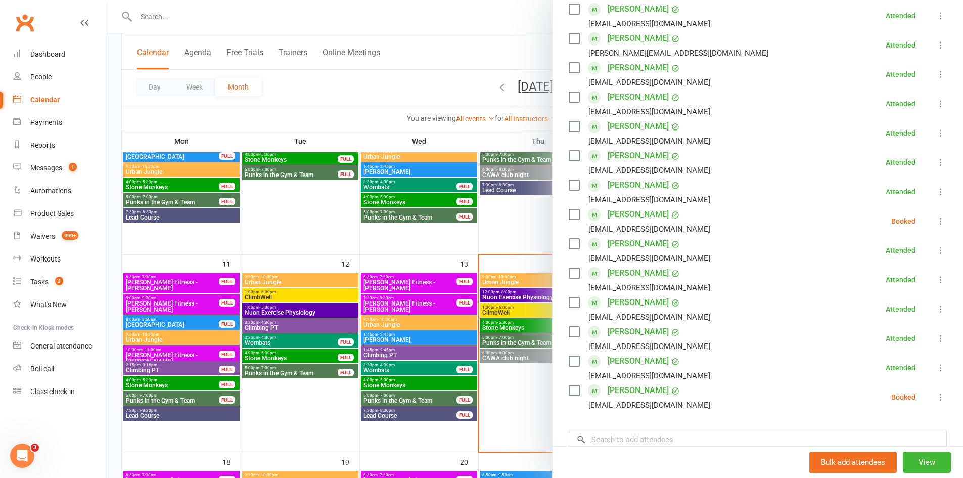
scroll to position [202, 0]
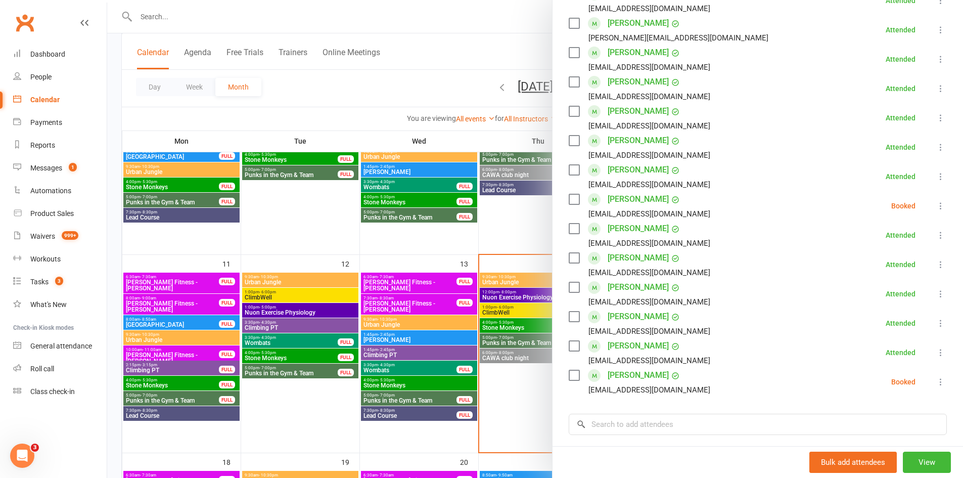
click at [507, 249] on div at bounding box center [535, 239] width 856 height 478
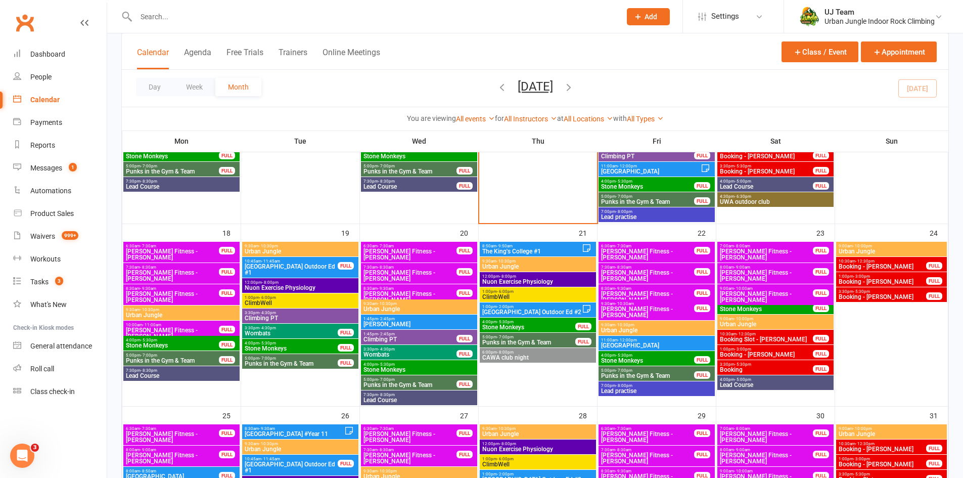
scroll to position [462, 0]
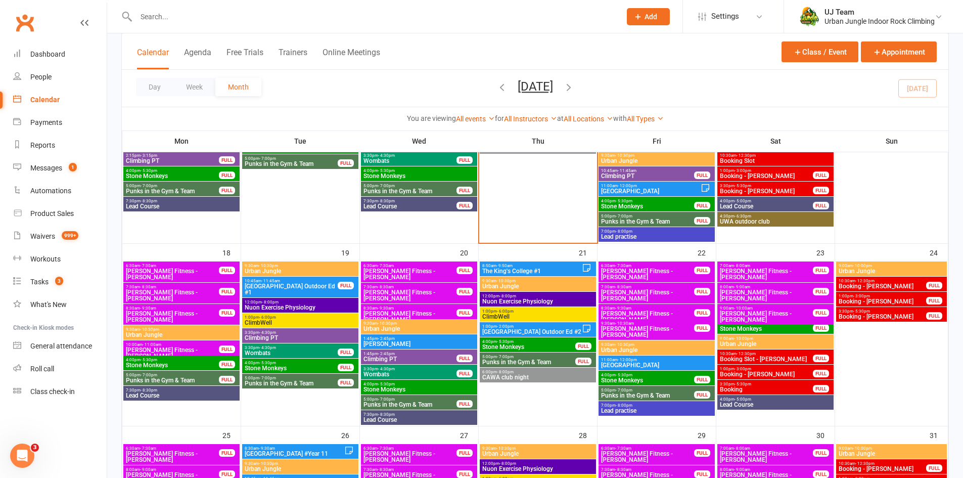
click at [317, 287] on span "[GEOGRAPHIC_DATA] Outdoor Ed #1" at bounding box center [291, 289] width 94 height 12
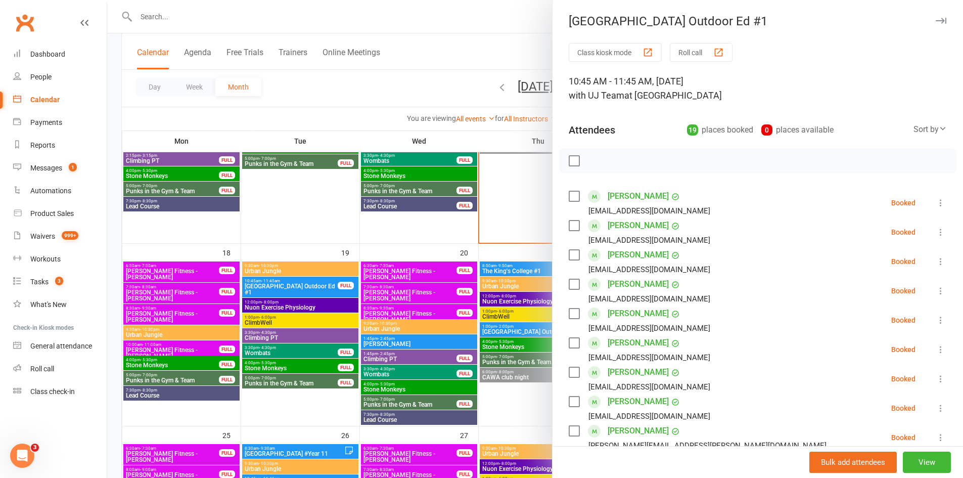
click at [290, 401] on div at bounding box center [535, 239] width 856 height 478
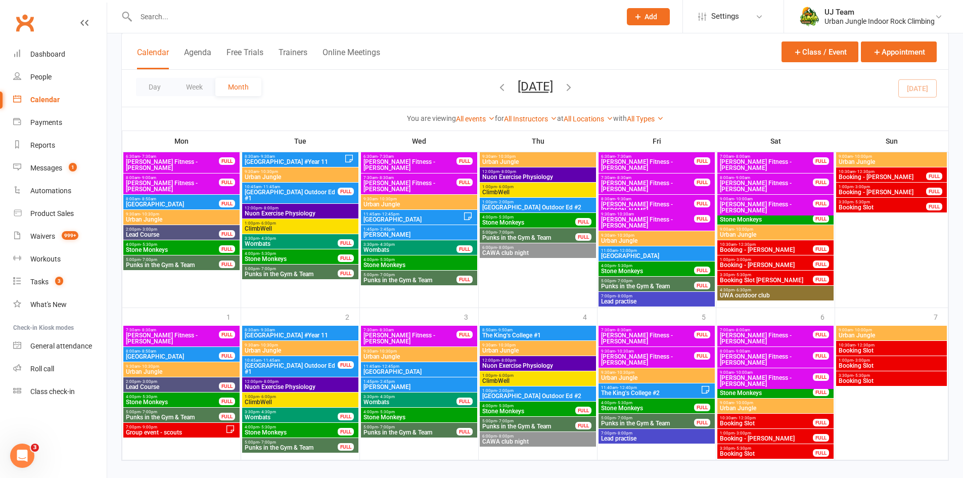
scroll to position [766, 0]
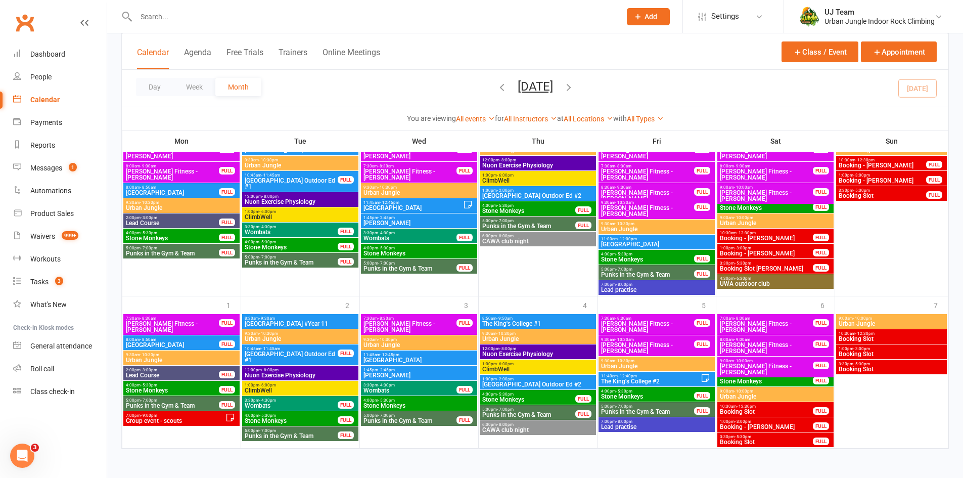
click at [574, 82] on icon "button" at bounding box center [568, 86] width 11 height 11
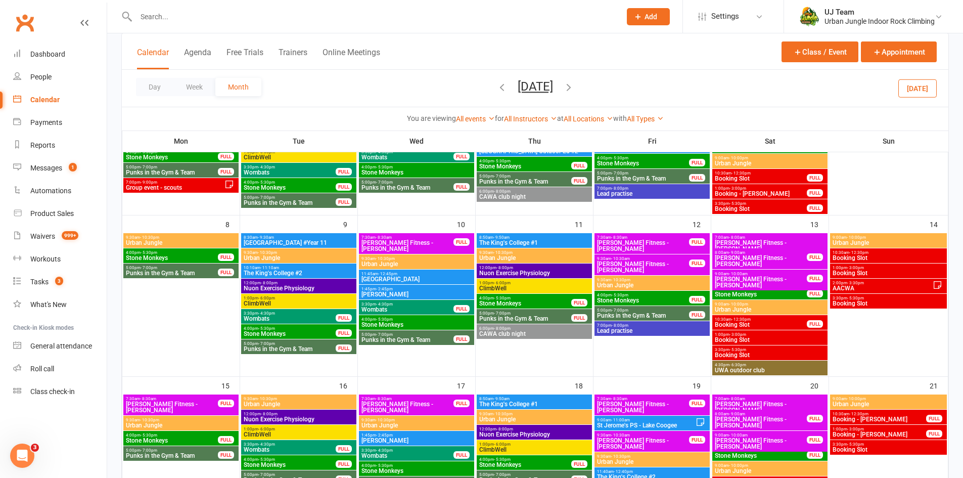
scroll to position [0, 0]
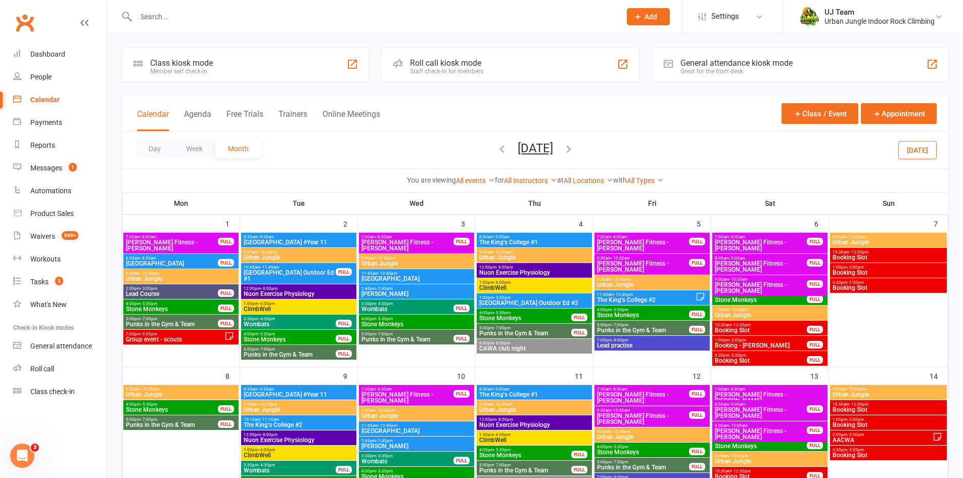
click at [497, 154] on icon "button" at bounding box center [502, 148] width 11 height 11
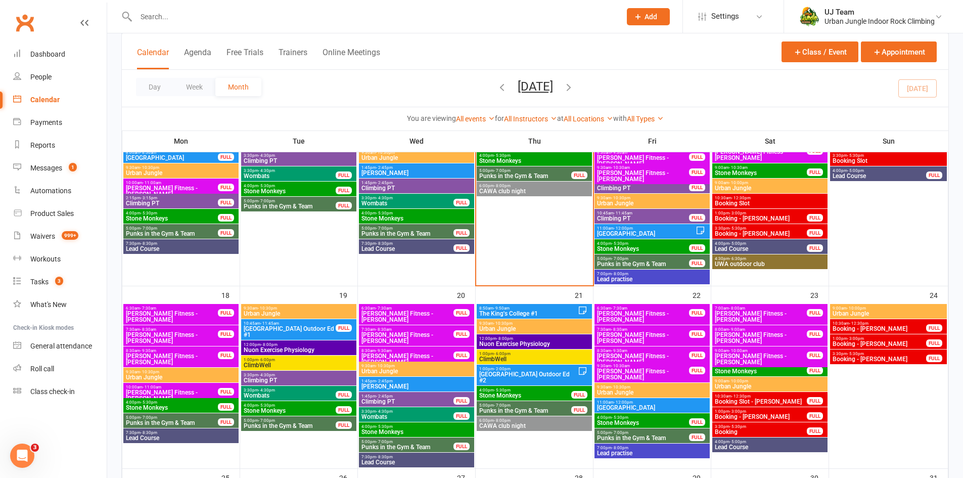
scroll to position [361, 0]
